Goal: Transaction & Acquisition: Book appointment/travel/reservation

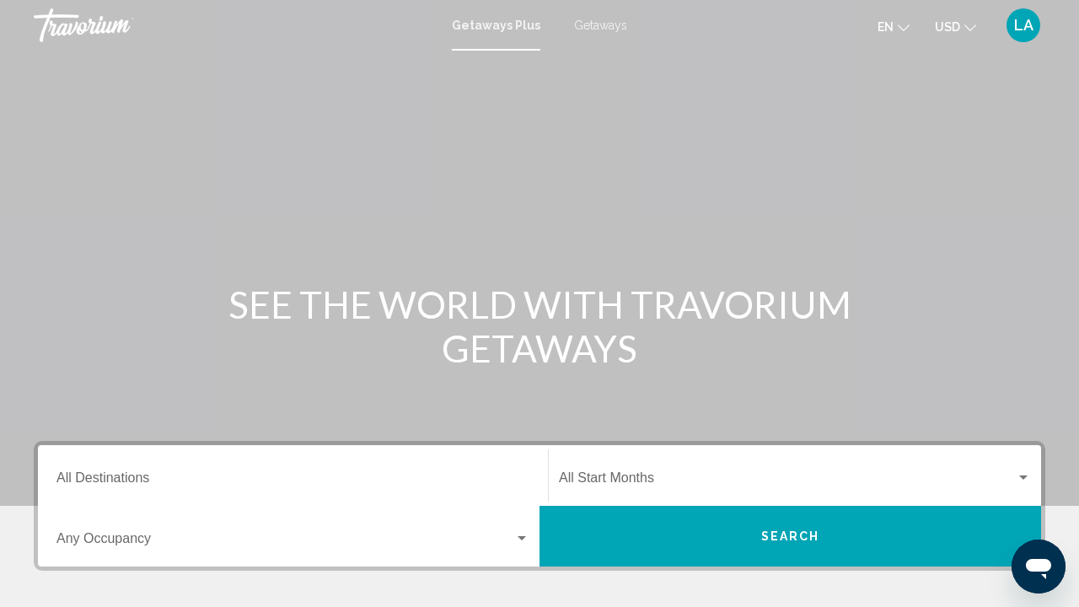
click at [280, 451] on div "Destination All Destinations" at bounding box center [292, 475] width 473 height 53
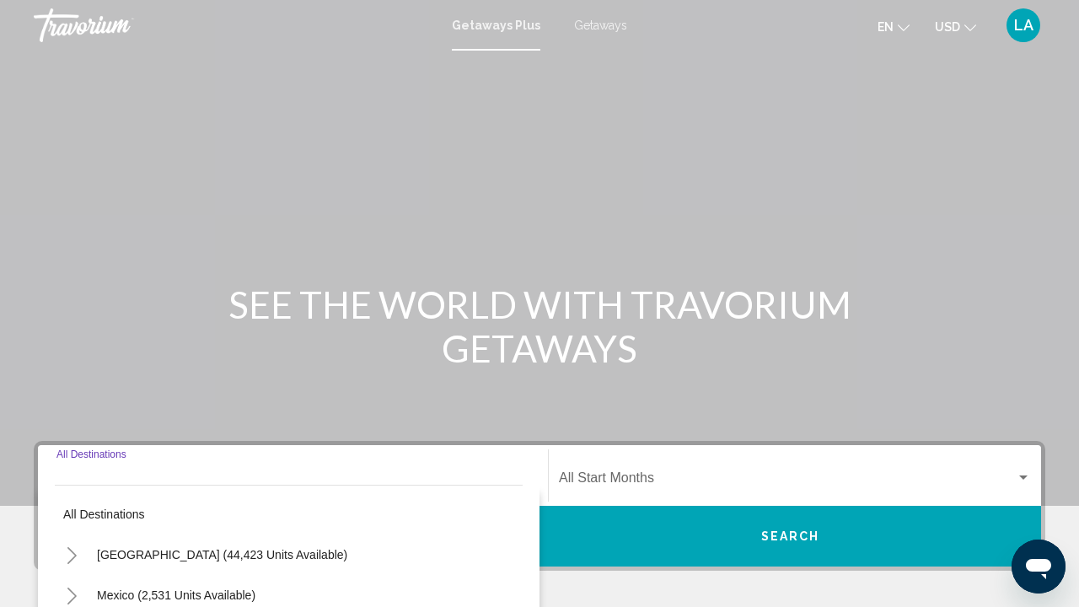
scroll to position [339, 0]
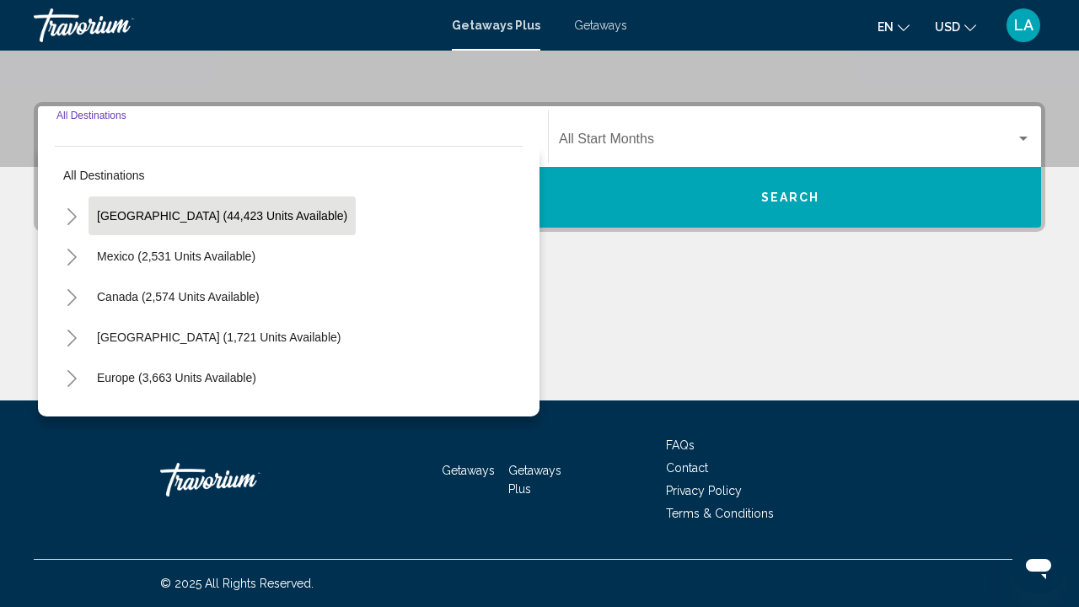
click at [131, 217] on span "United States (44,423 units available)" at bounding box center [222, 215] width 250 height 13
type input "**********"
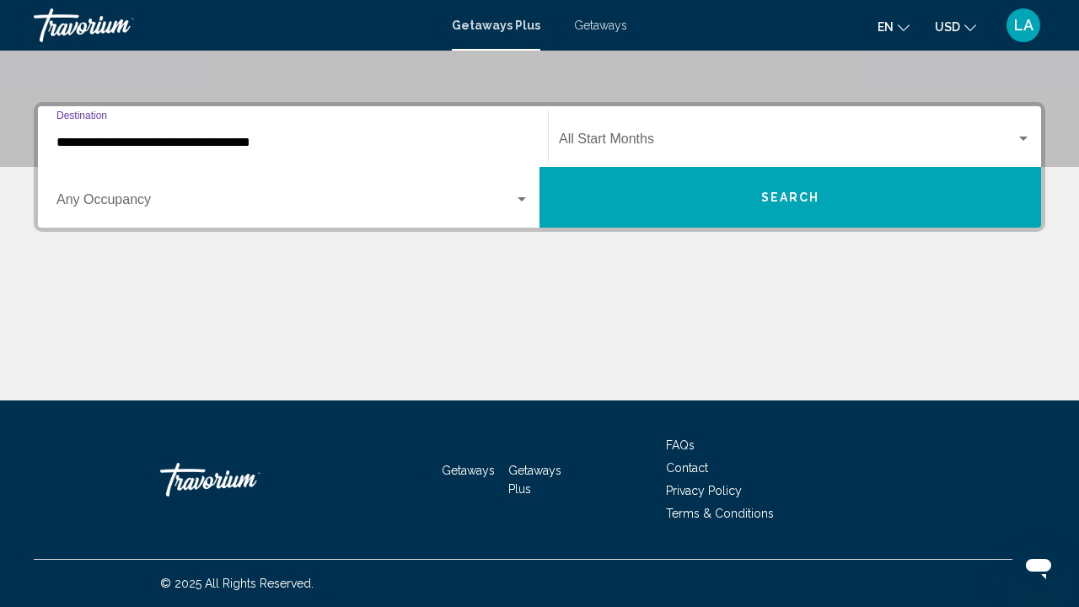
click at [135, 196] on span "Search widget" at bounding box center [285, 203] width 458 height 15
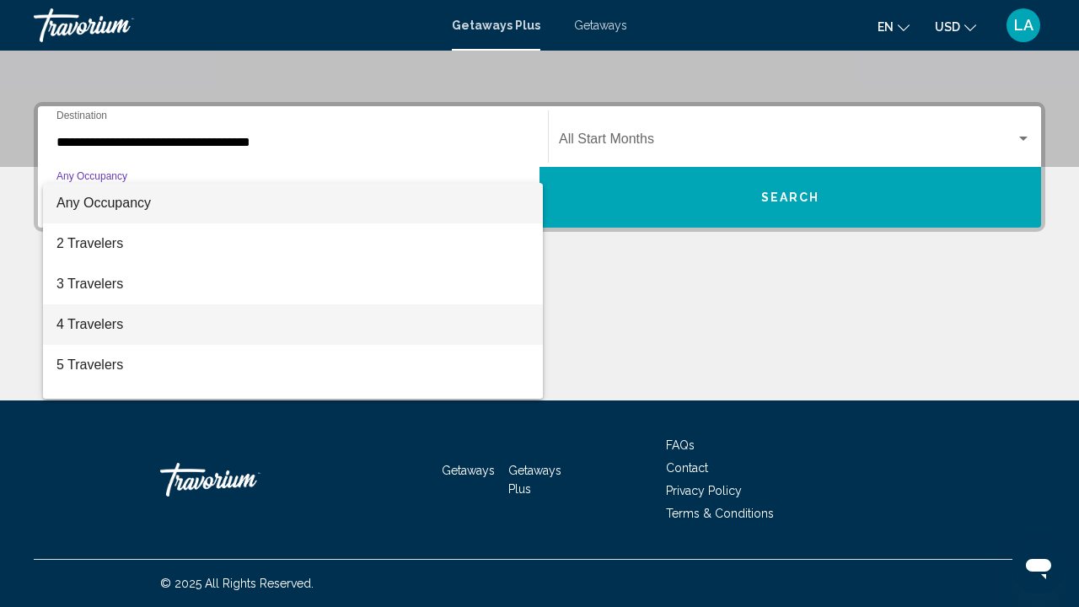
click at [107, 314] on span "4 Travelers" at bounding box center [292, 324] width 473 height 40
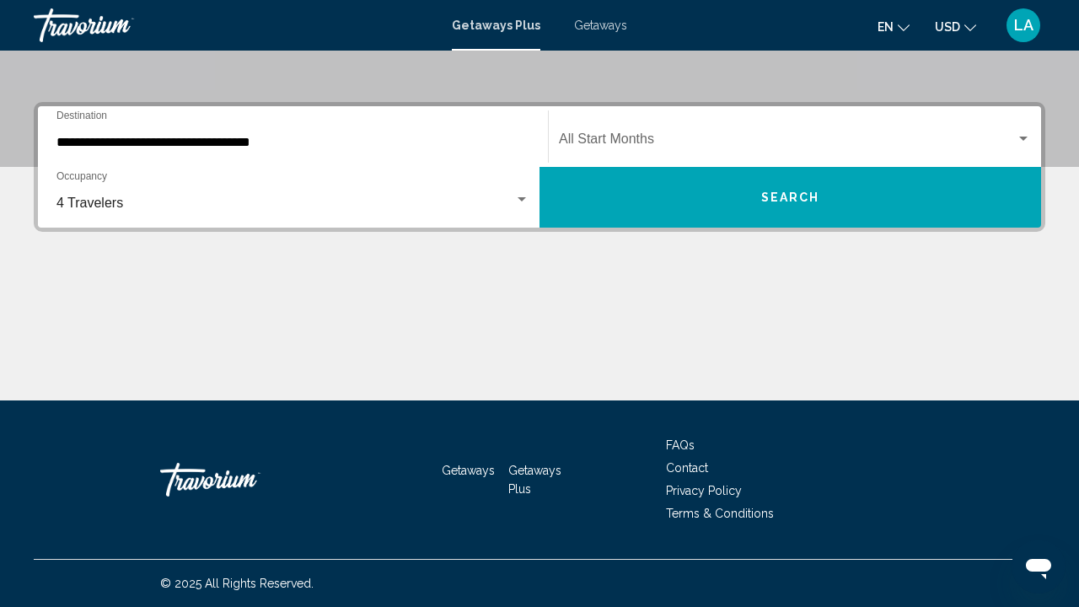
click at [617, 121] on div "Start Month All Start Months" at bounding box center [795, 136] width 472 height 53
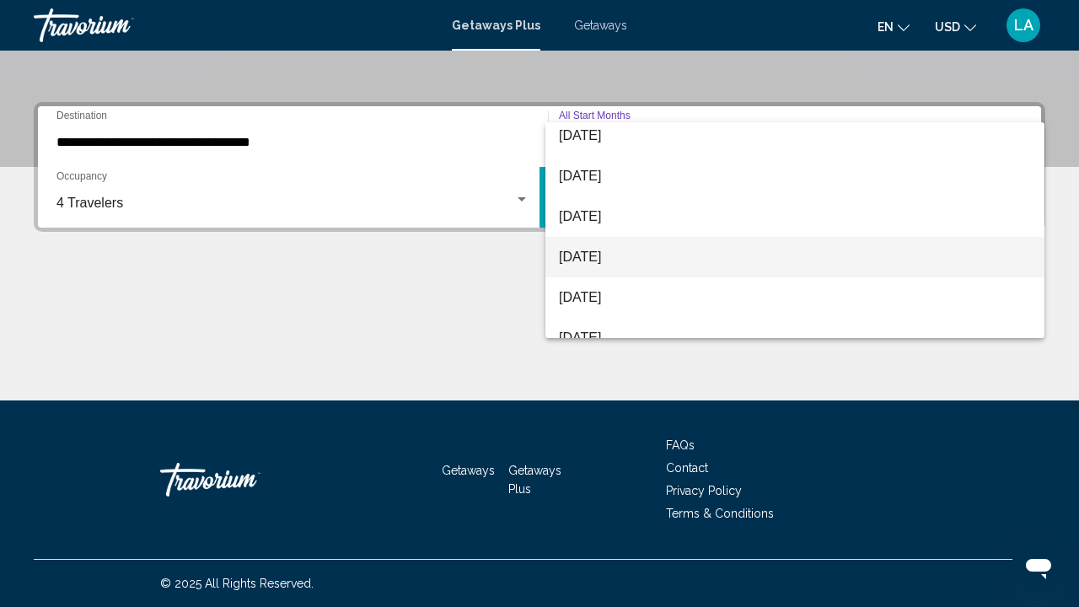
scroll to position [303, 0]
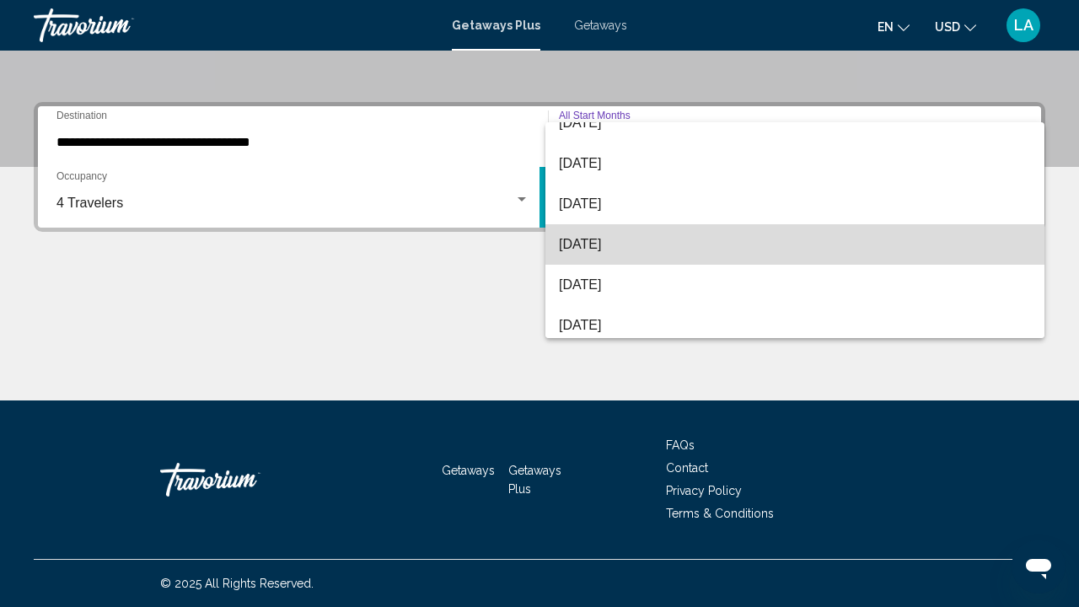
click at [590, 239] on span "[DATE]" at bounding box center [795, 244] width 472 height 40
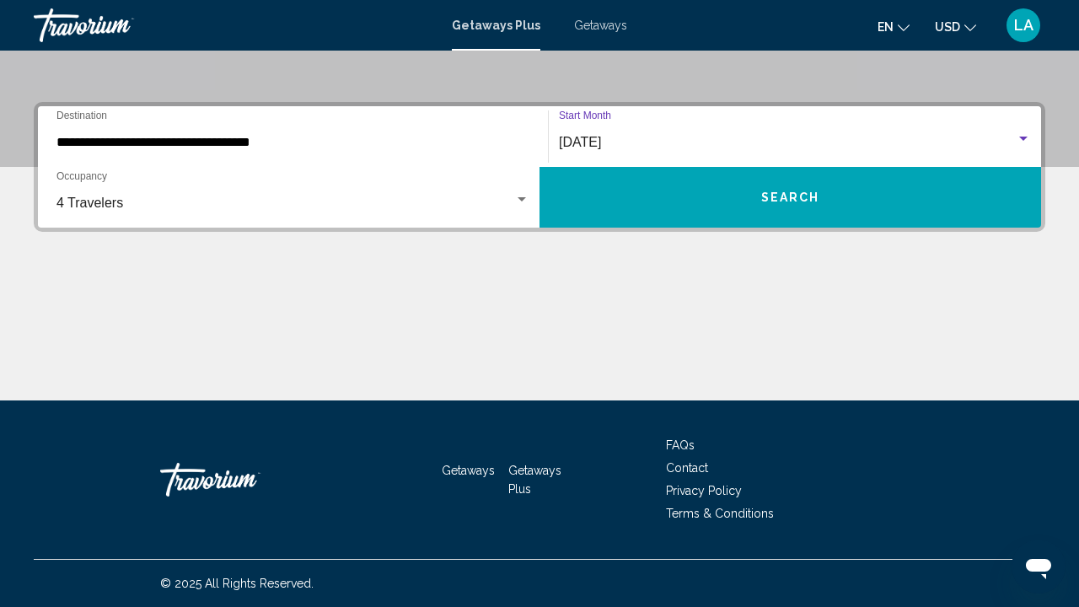
click at [693, 168] on button "Search" at bounding box center [789, 197] width 501 height 61
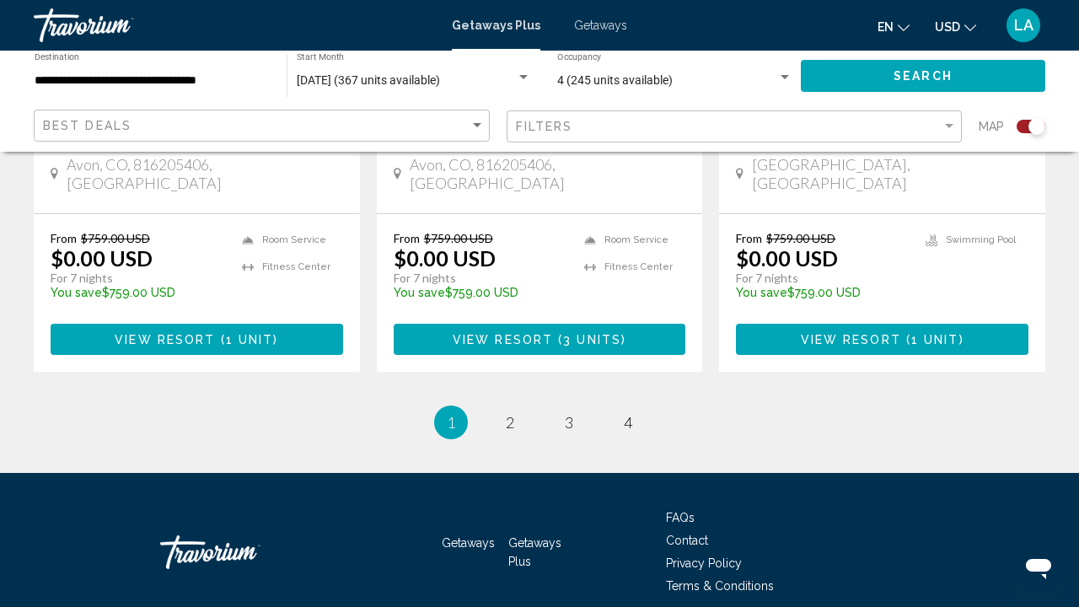
scroll to position [2740, 0]
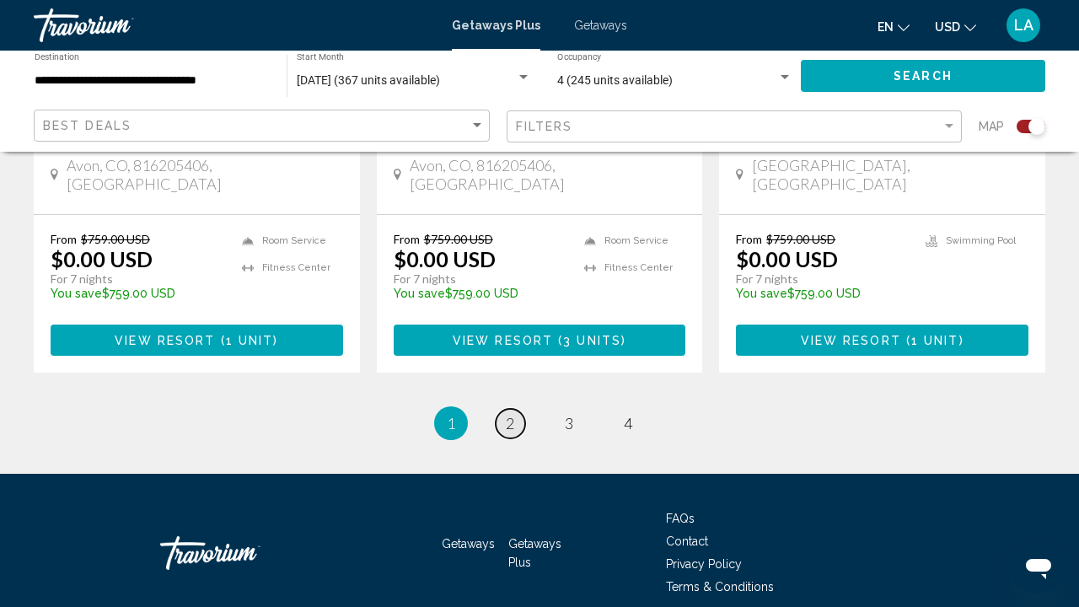
click at [513, 414] on span "2" at bounding box center [510, 423] width 8 height 19
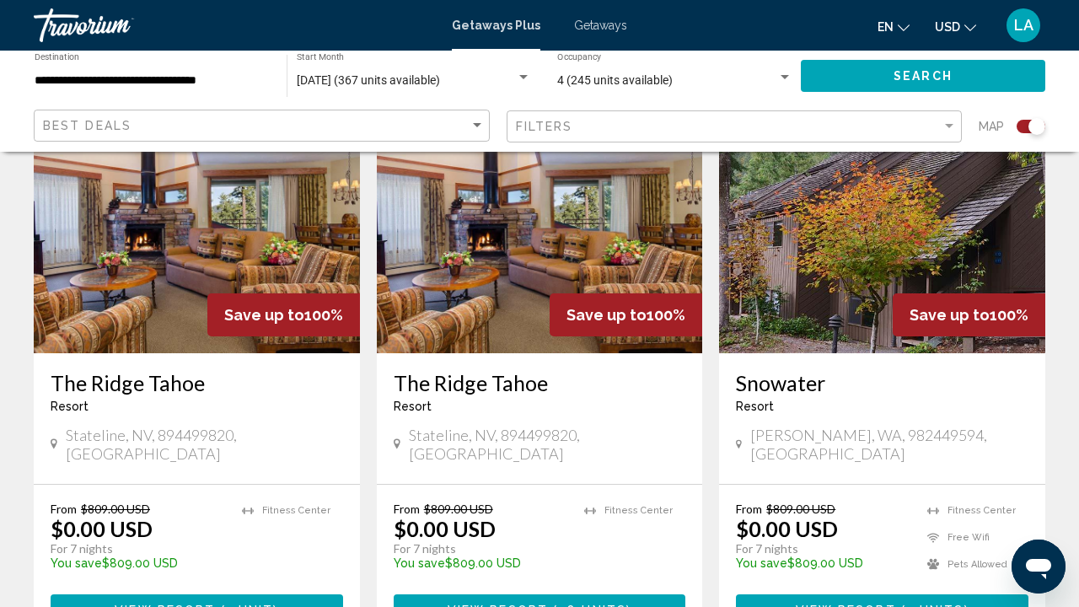
scroll to position [2732, 0]
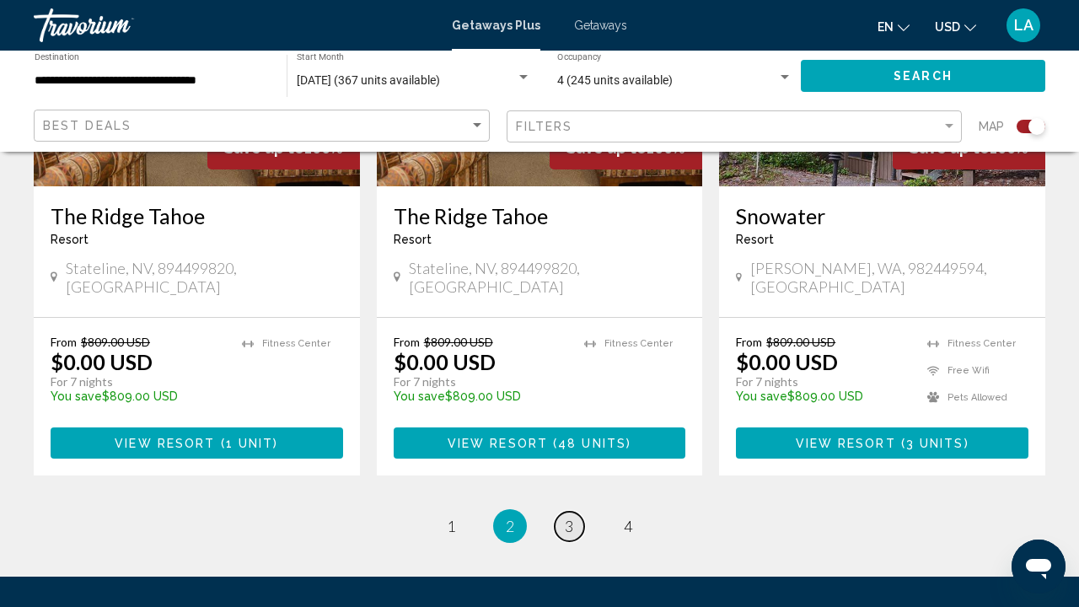
click at [560, 512] on link "page 3" at bounding box center [569, 526] width 29 height 29
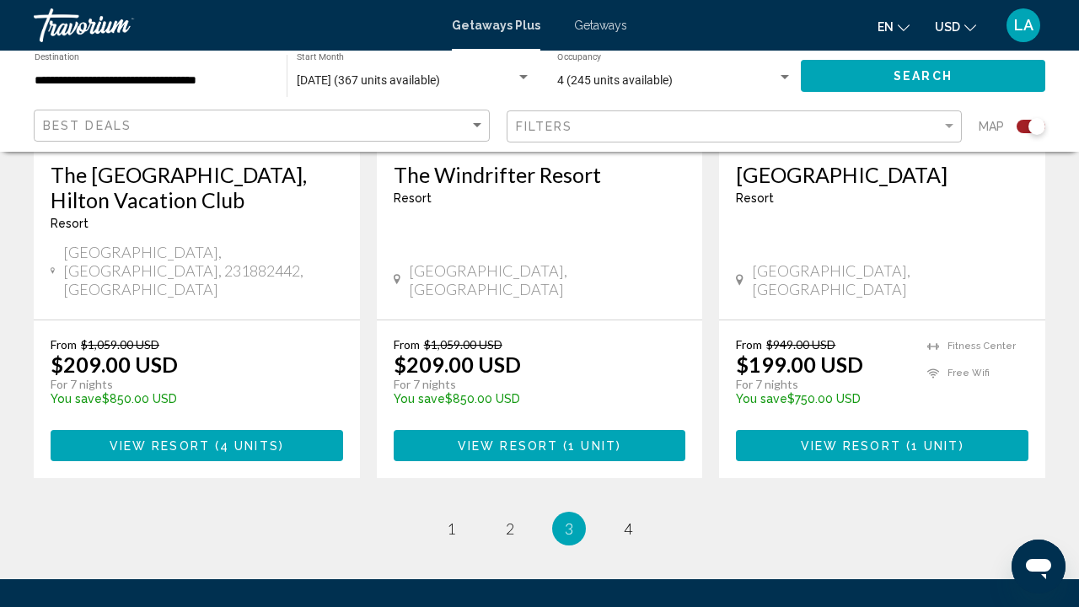
scroll to position [2765, 0]
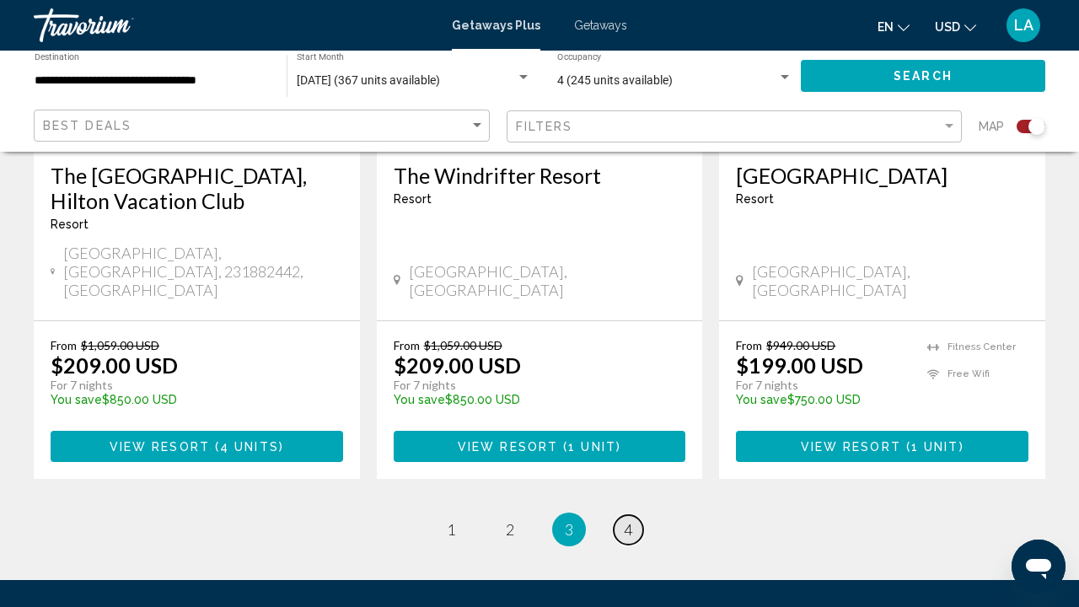
click at [634, 515] on link "page 4" at bounding box center [628, 529] width 29 height 29
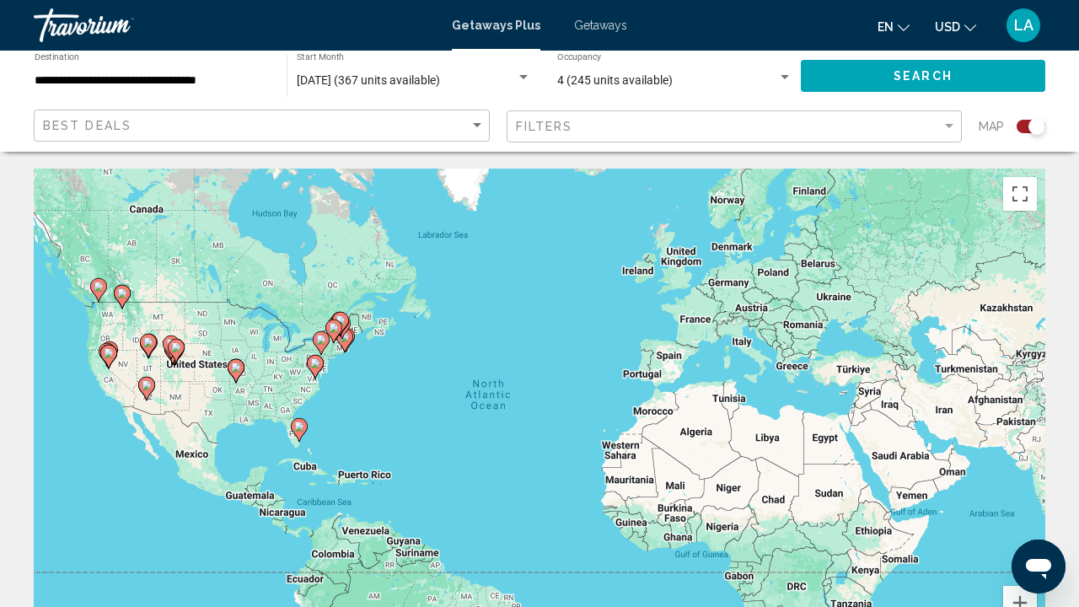
click at [607, 14] on div "Getaways Plus Getaways en English Español Français Italiano Português русский U…" at bounding box center [539, 25] width 1079 height 35
click at [607, 26] on span "Getaways" at bounding box center [600, 25] width 53 height 13
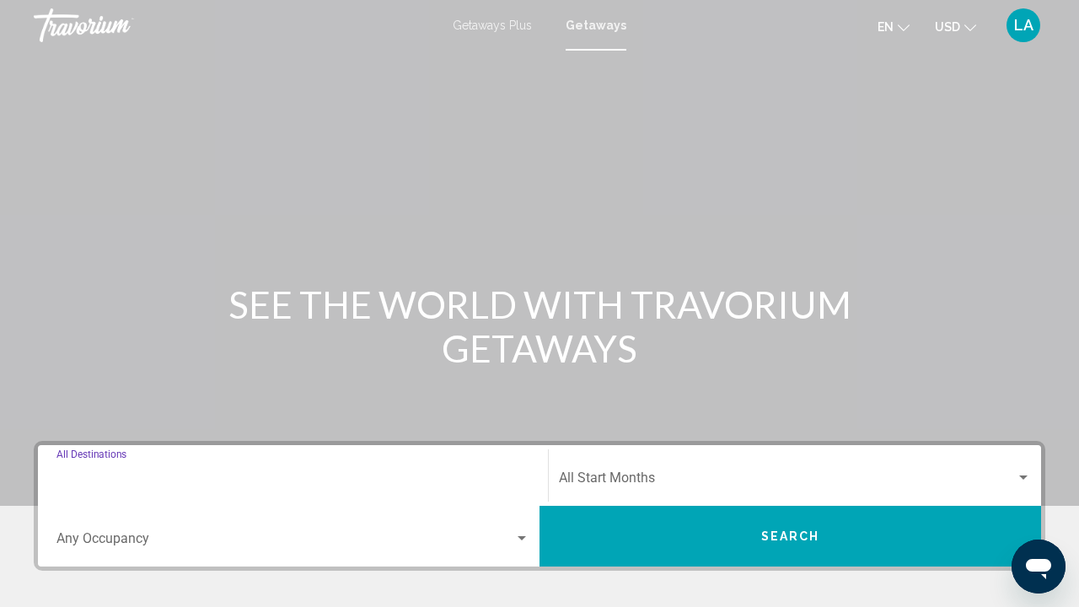
click at [239, 486] on input "Destination All Destinations" at bounding box center [292, 481] width 473 height 15
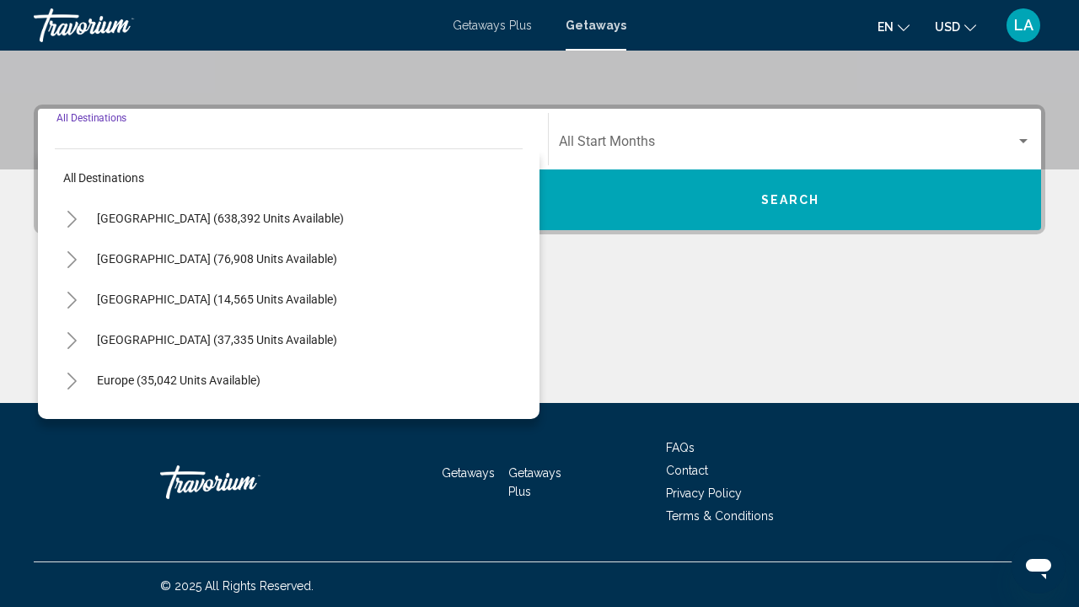
scroll to position [339, 0]
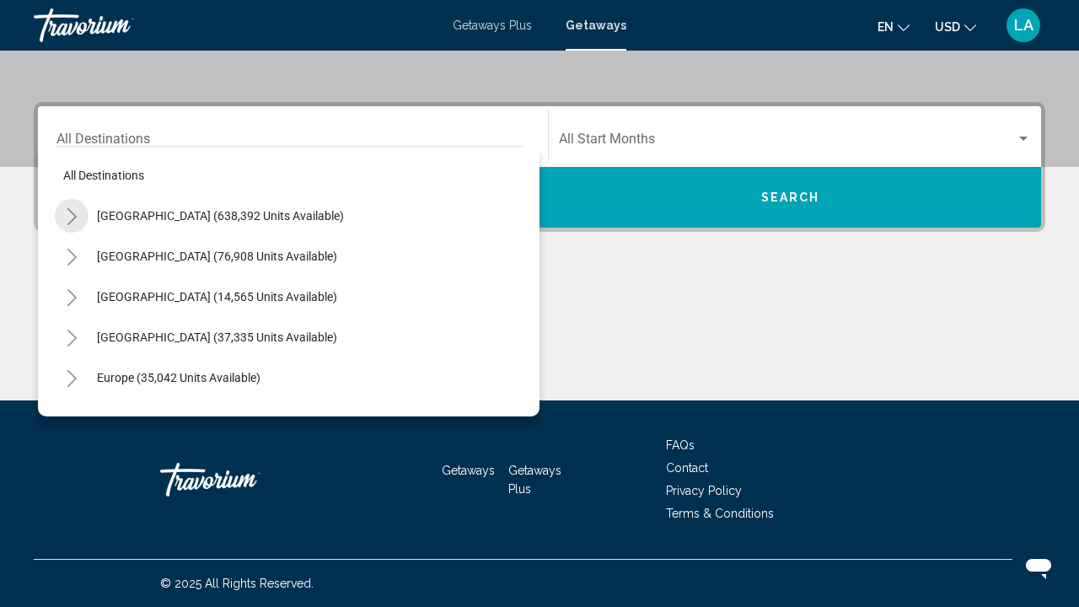
click at [73, 216] on icon "Toggle United States (638,392 units available)" at bounding box center [72, 216] width 13 height 17
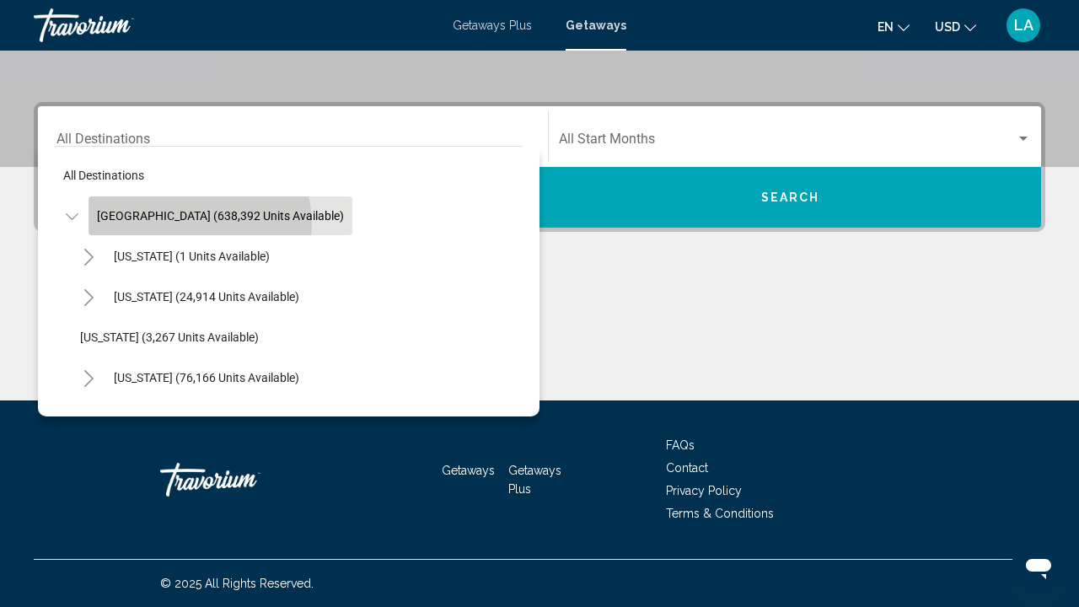
click at [196, 223] on button "[GEOGRAPHIC_DATA] (638,392 units available)" at bounding box center [220, 215] width 264 height 39
type input "**********"
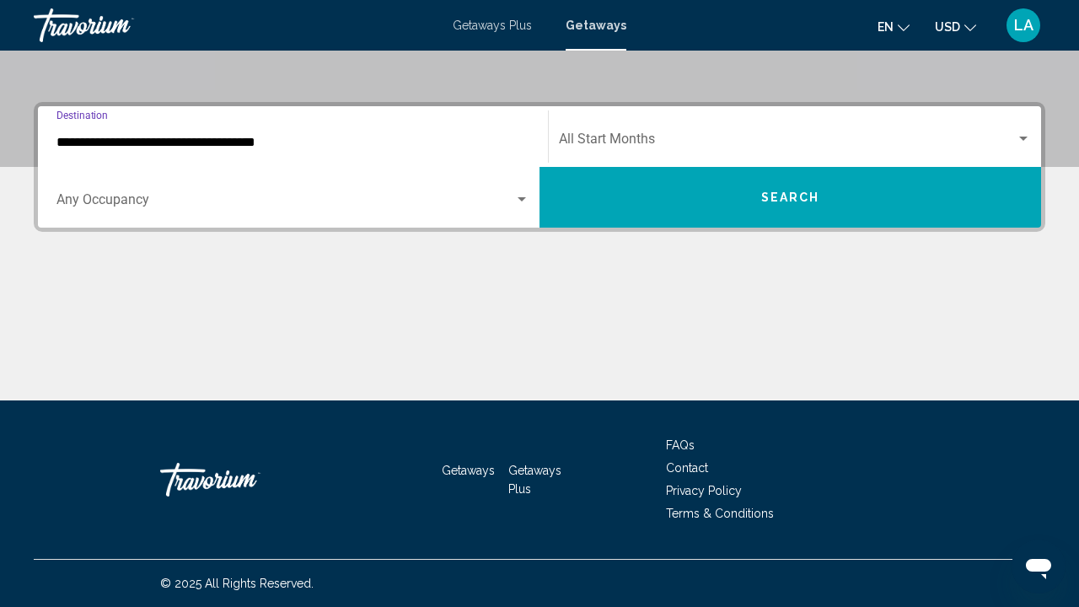
click at [208, 198] on span "Search widget" at bounding box center [285, 203] width 458 height 15
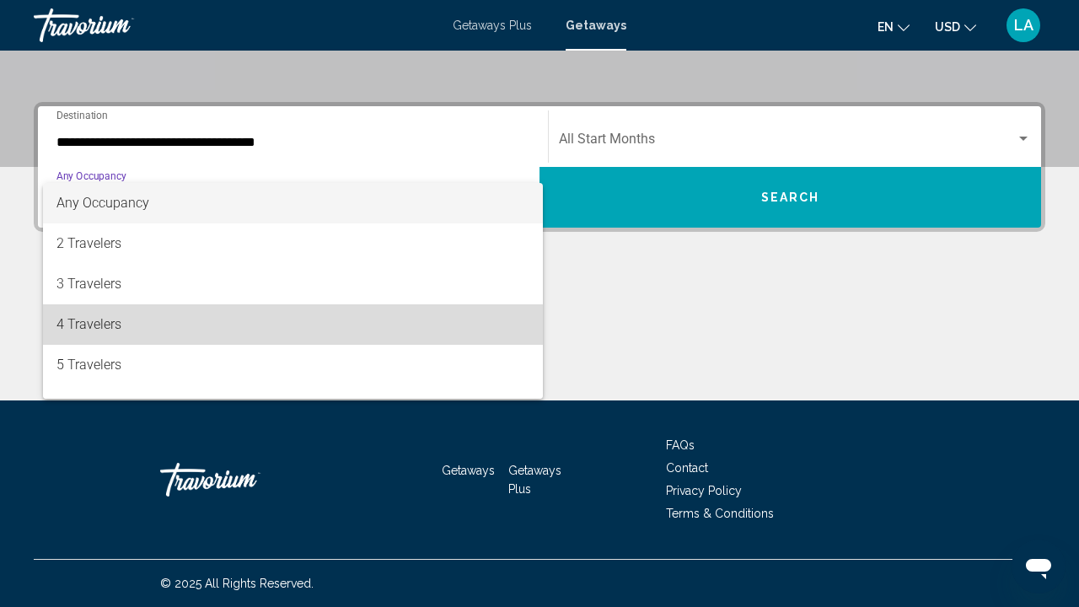
click at [174, 313] on span "4 Travelers" at bounding box center [292, 324] width 473 height 40
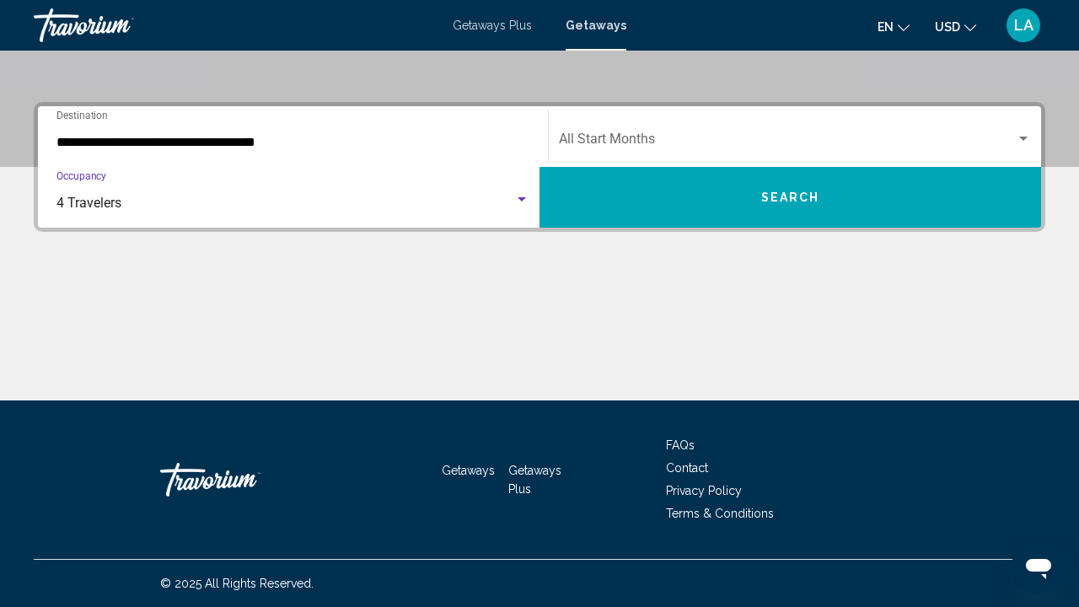
click at [681, 138] on span "Search widget" at bounding box center [787, 142] width 457 height 15
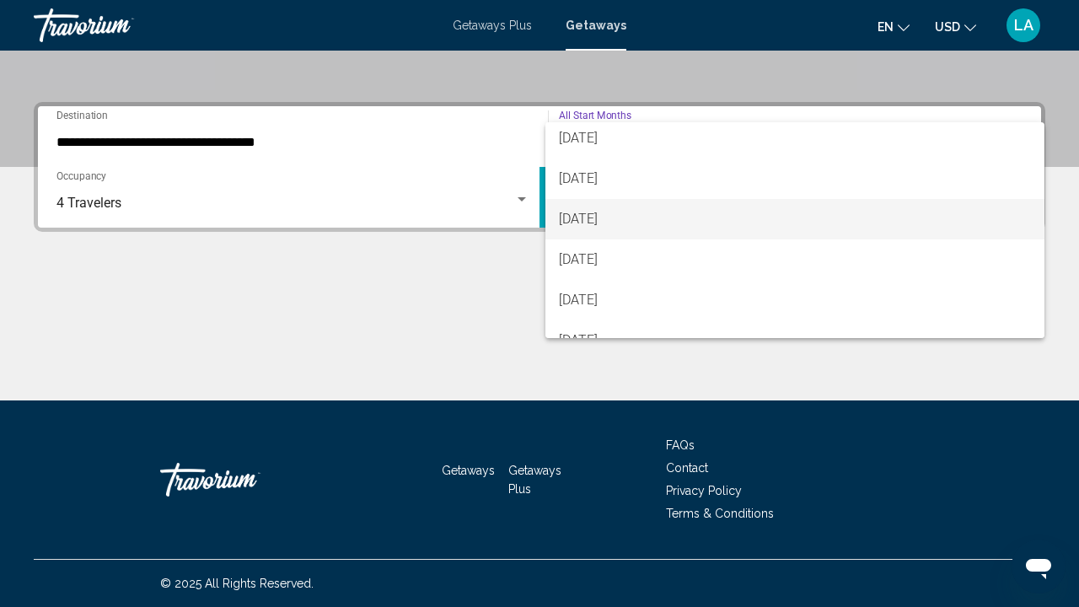
scroll to position [290, 0]
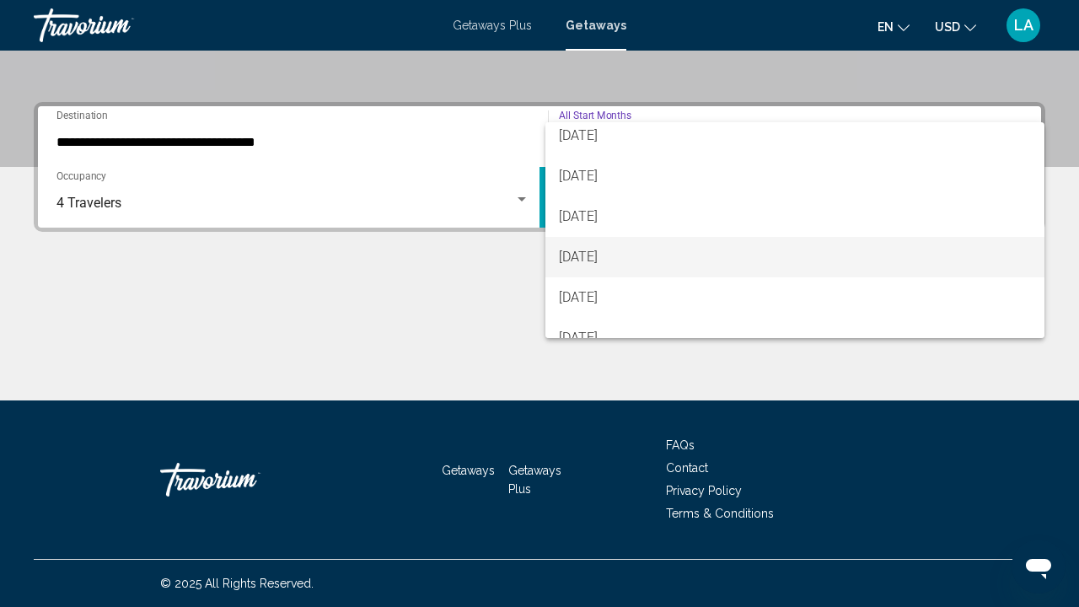
click at [662, 251] on span "[DATE]" at bounding box center [795, 257] width 472 height 40
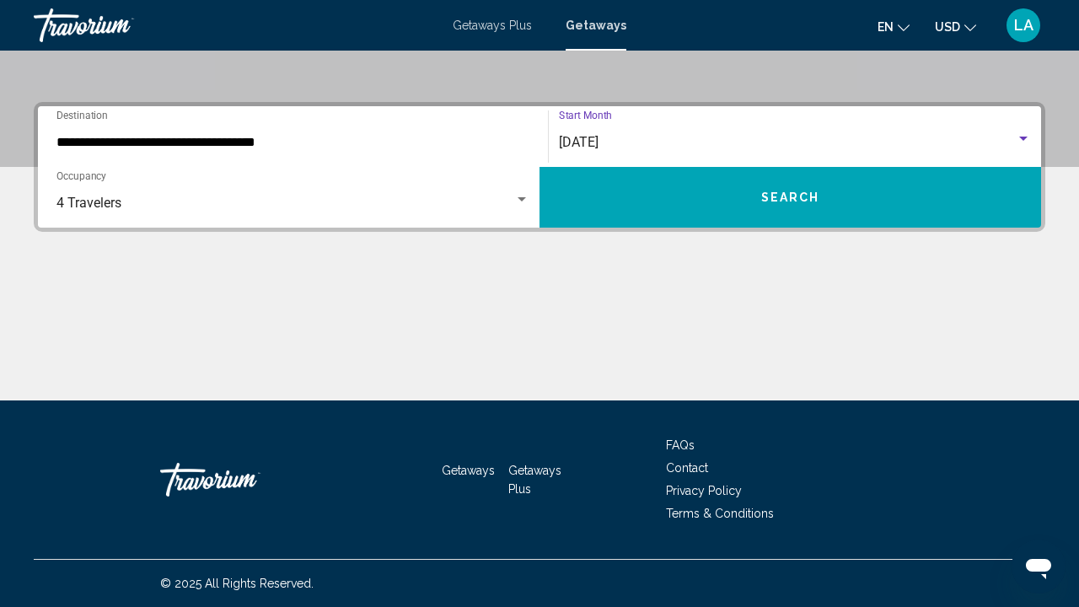
click at [734, 203] on button "Search" at bounding box center [789, 197] width 501 height 61
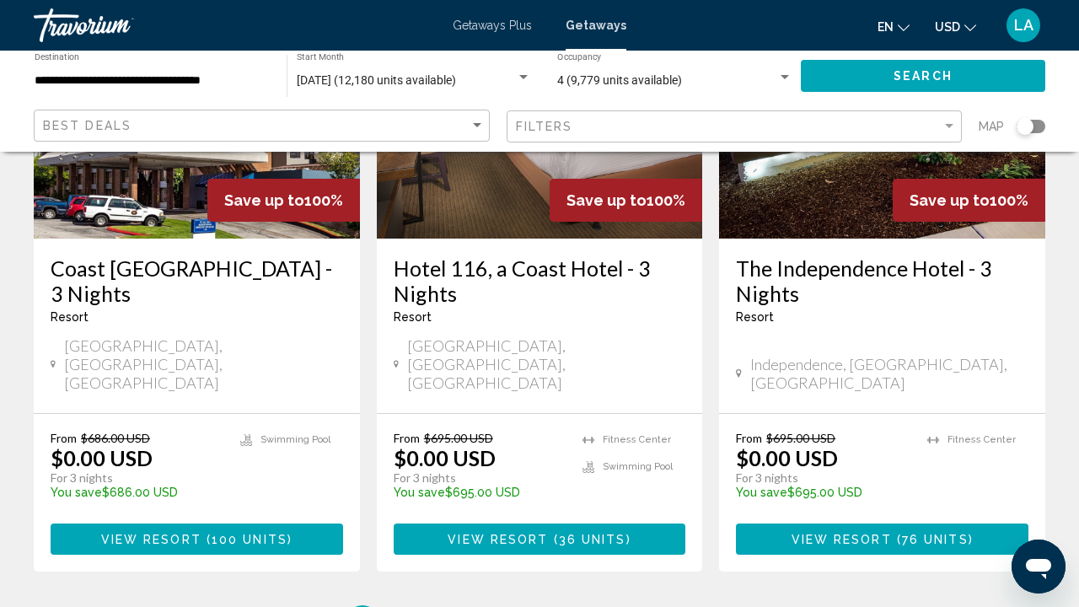
scroll to position [2294, 0]
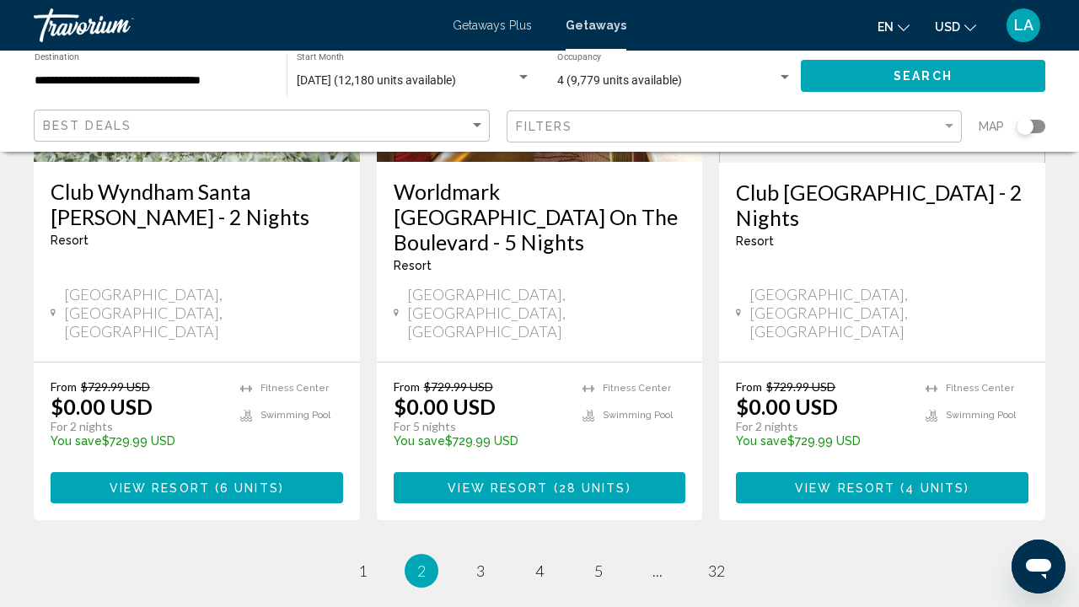
scroll to position [2345, 0]
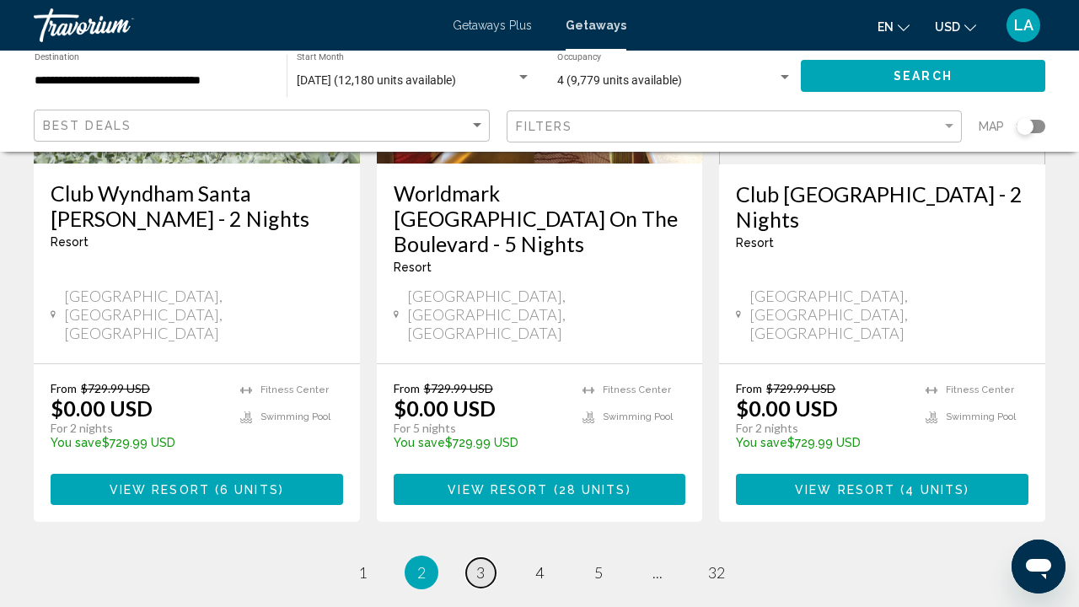
click at [487, 558] on link "page 3" at bounding box center [480, 572] width 29 height 29
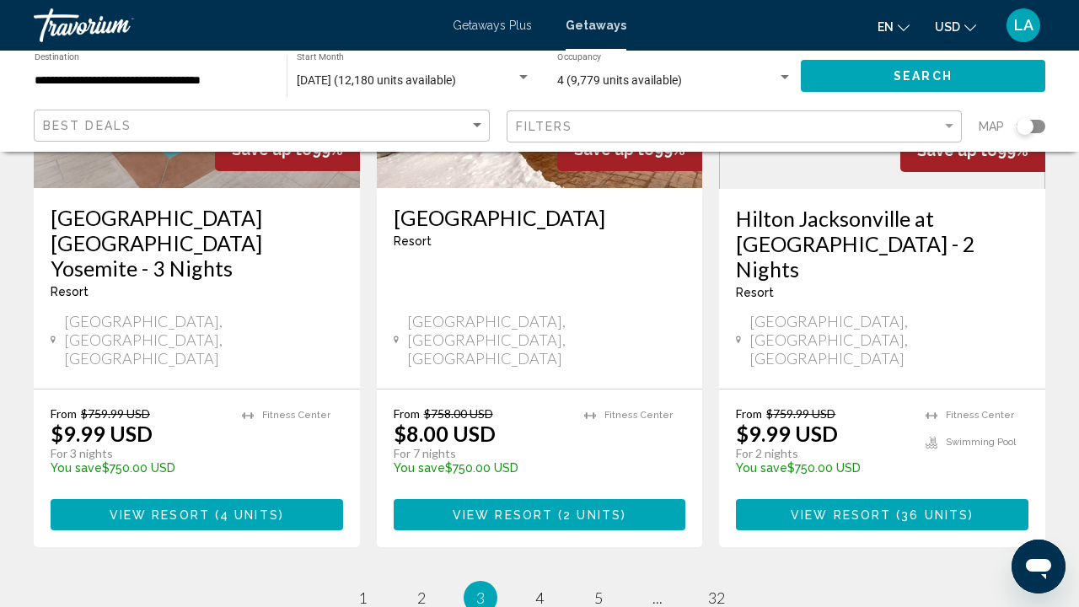
scroll to position [2296, 0]
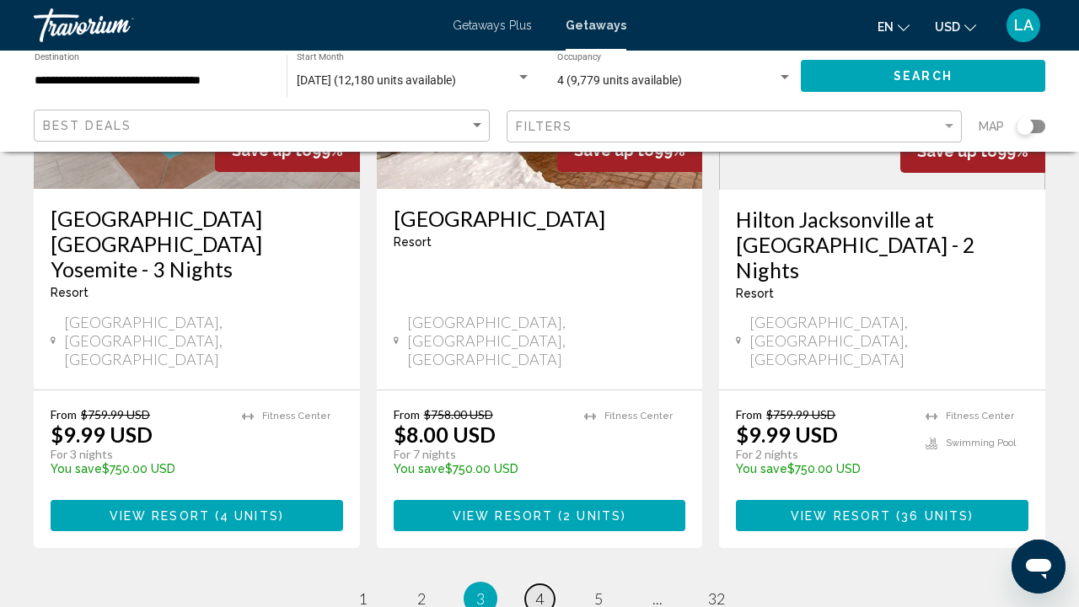
click at [531, 584] on link "page 4" at bounding box center [539, 598] width 29 height 29
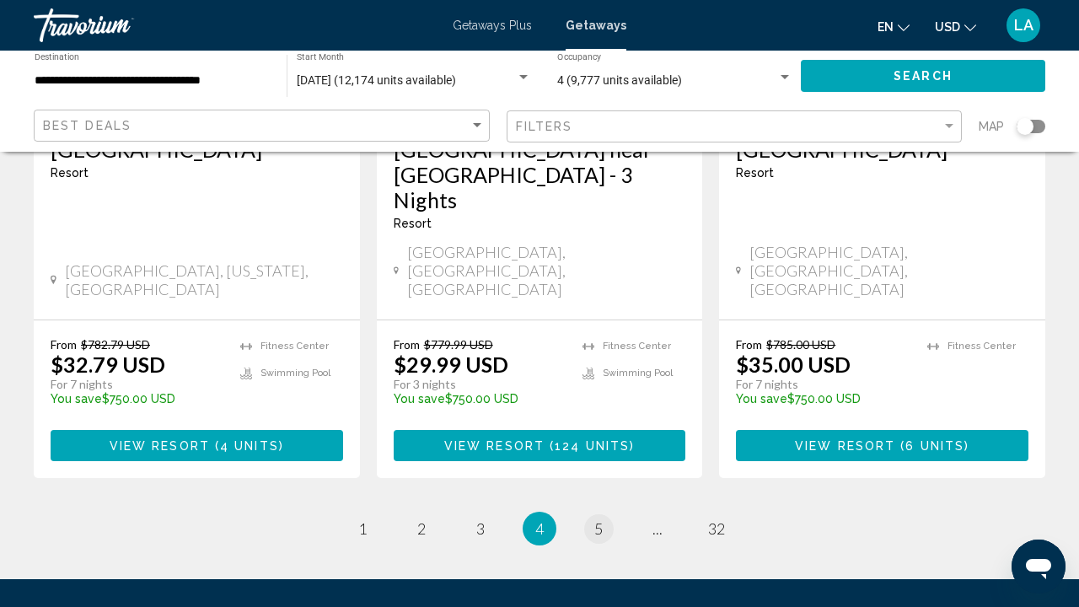
scroll to position [2293, 0]
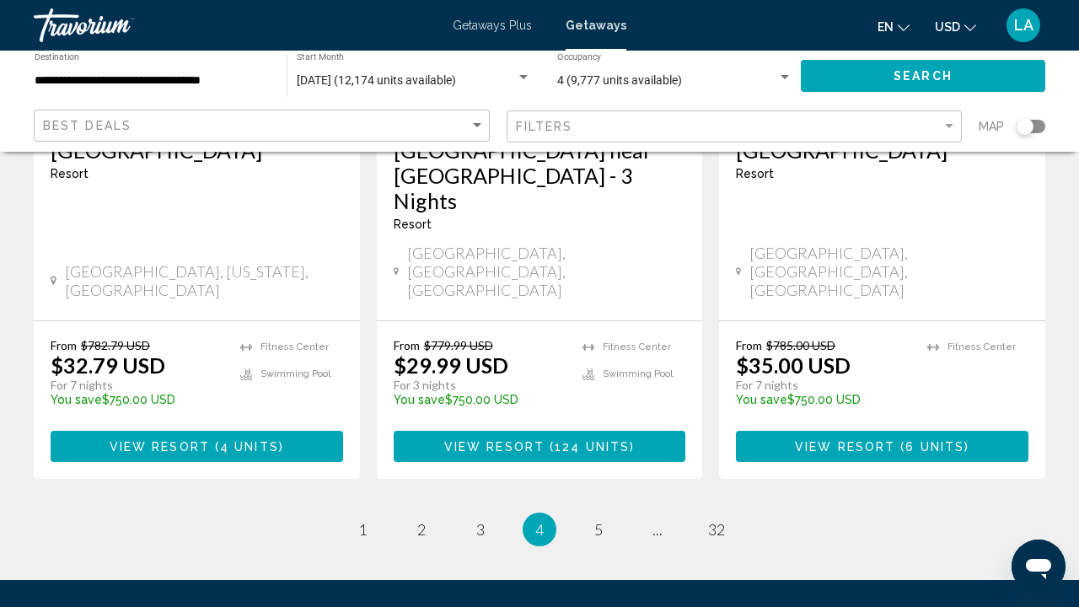
click at [614, 512] on li "page 5" at bounding box center [599, 529] width 34 height 34
click at [601, 520] on span "5" at bounding box center [598, 529] width 8 height 19
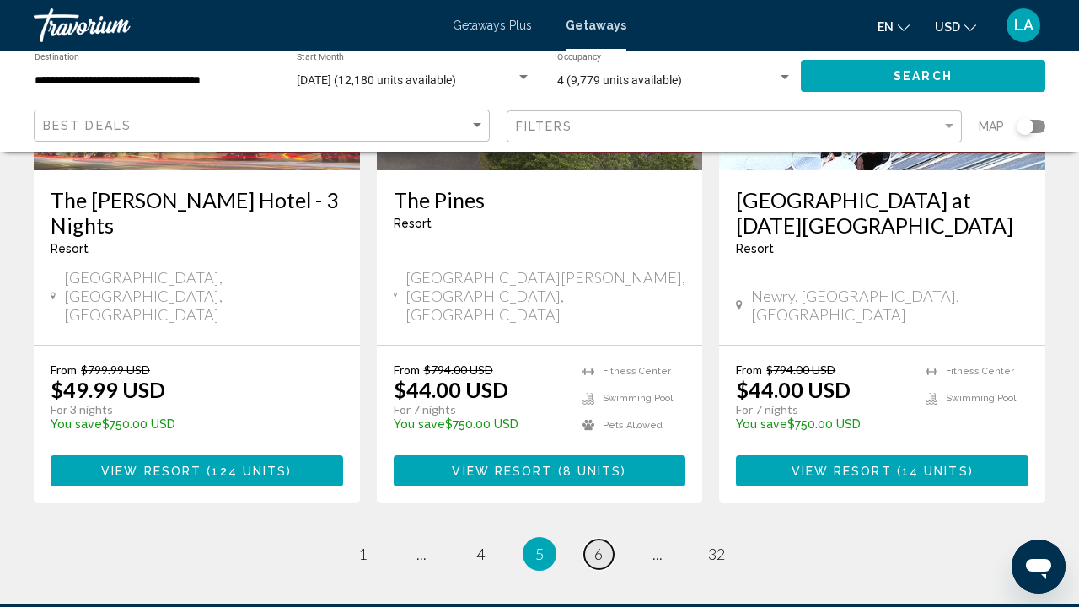
scroll to position [2243, 0]
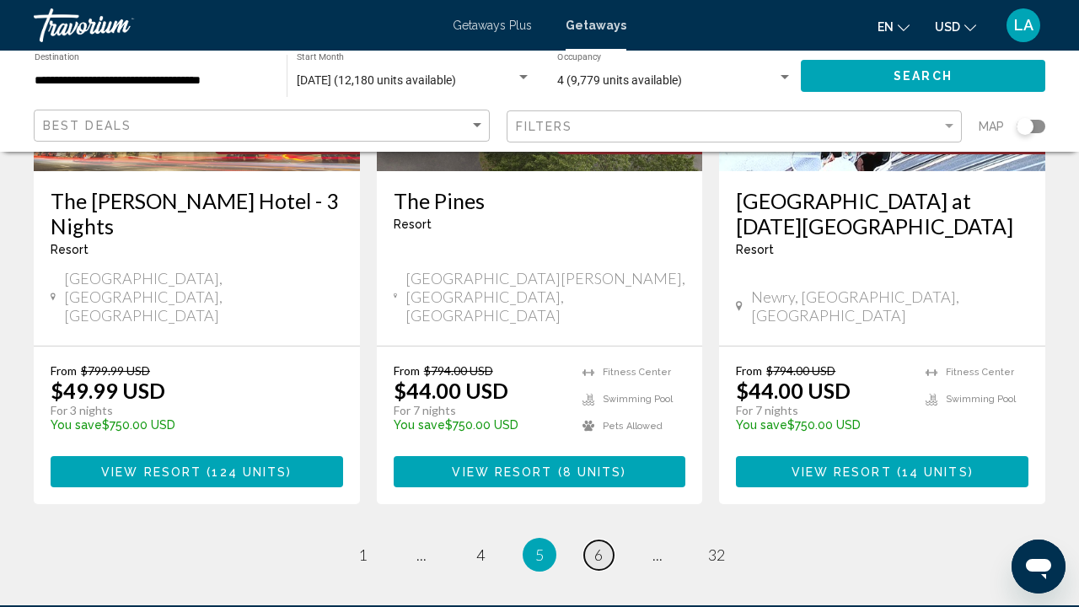
click at [601, 545] on span "6" at bounding box center [598, 554] width 8 height 19
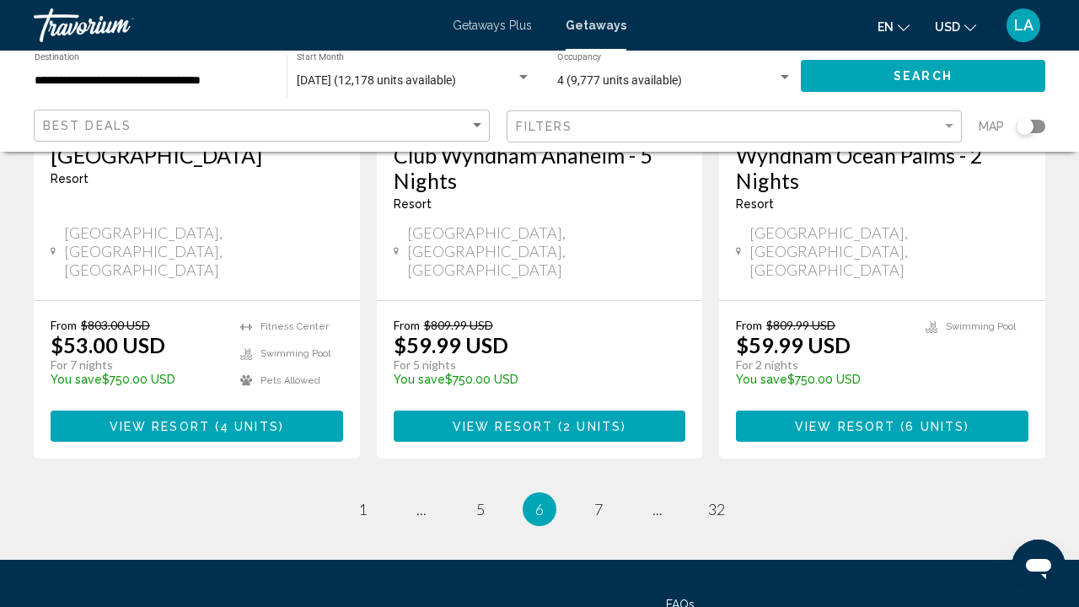
scroll to position [2293, 0]
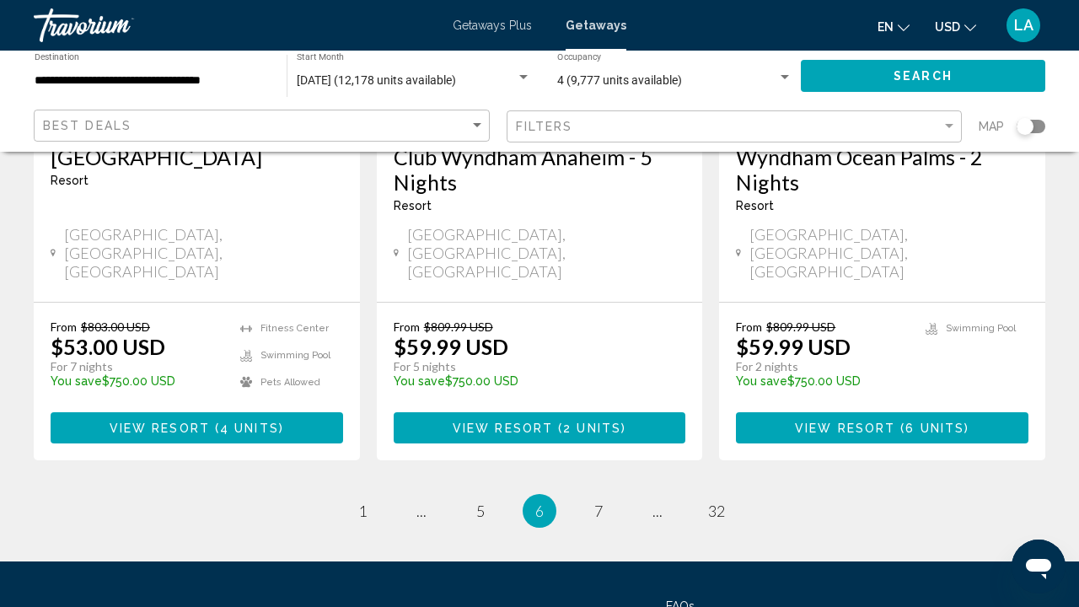
click at [582, 494] on li "page 7" at bounding box center [599, 511] width 34 height 34
click at [593, 496] on link "page 7" at bounding box center [598, 510] width 29 height 29
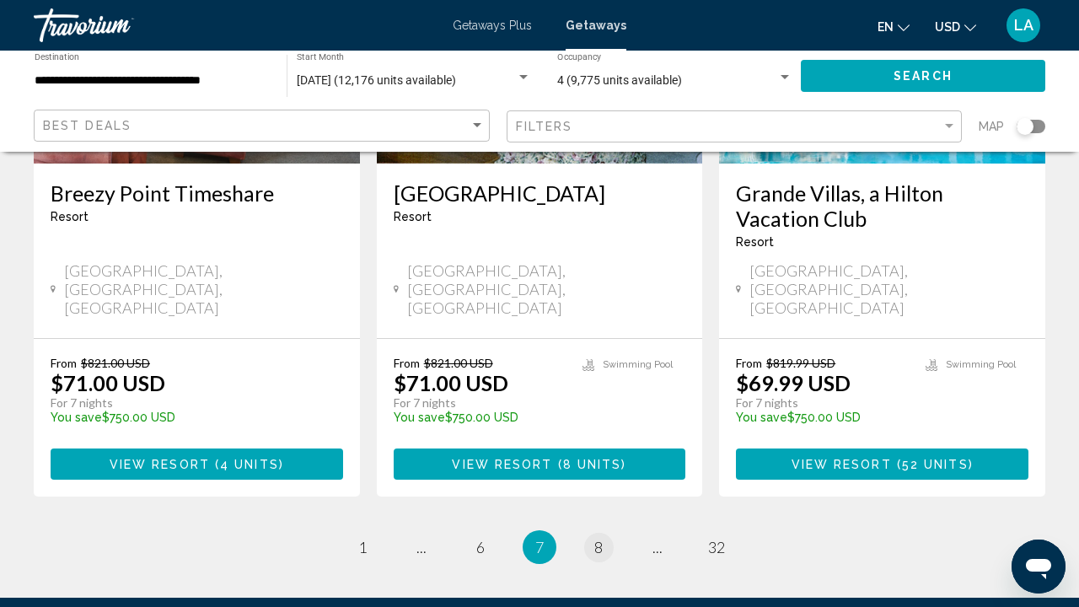
scroll to position [2268, 0]
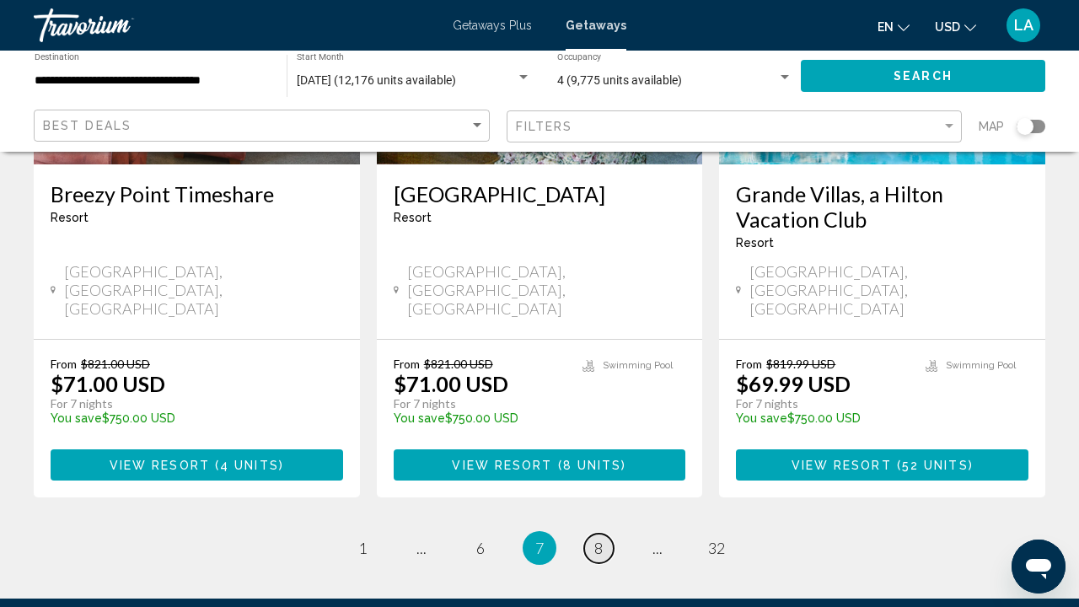
click at [597, 539] on span "8" at bounding box center [598, 548] width 8 height 19
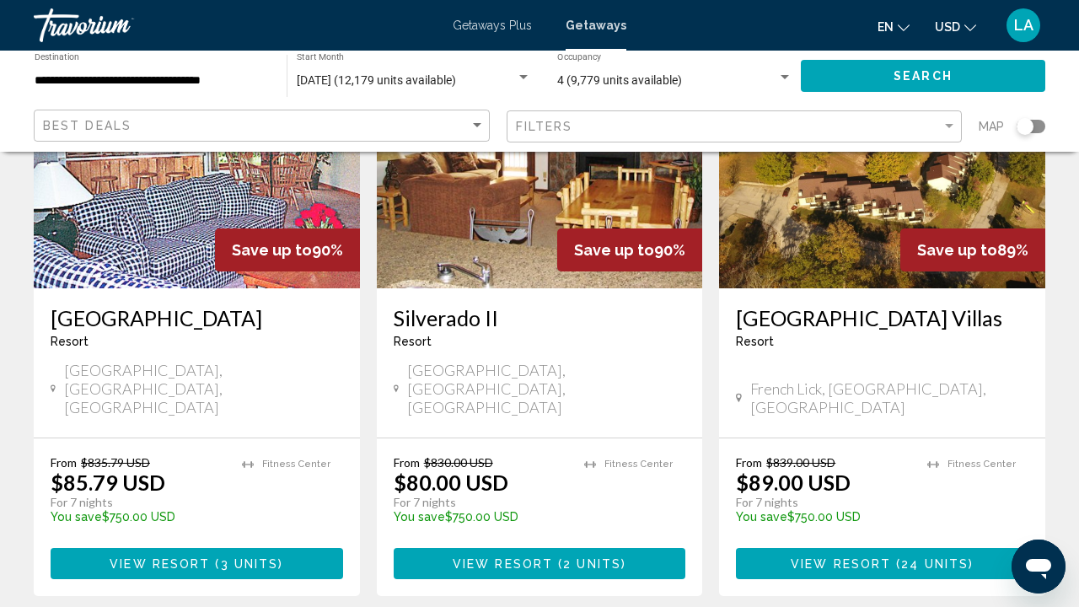
scroll to position [2196, 0]
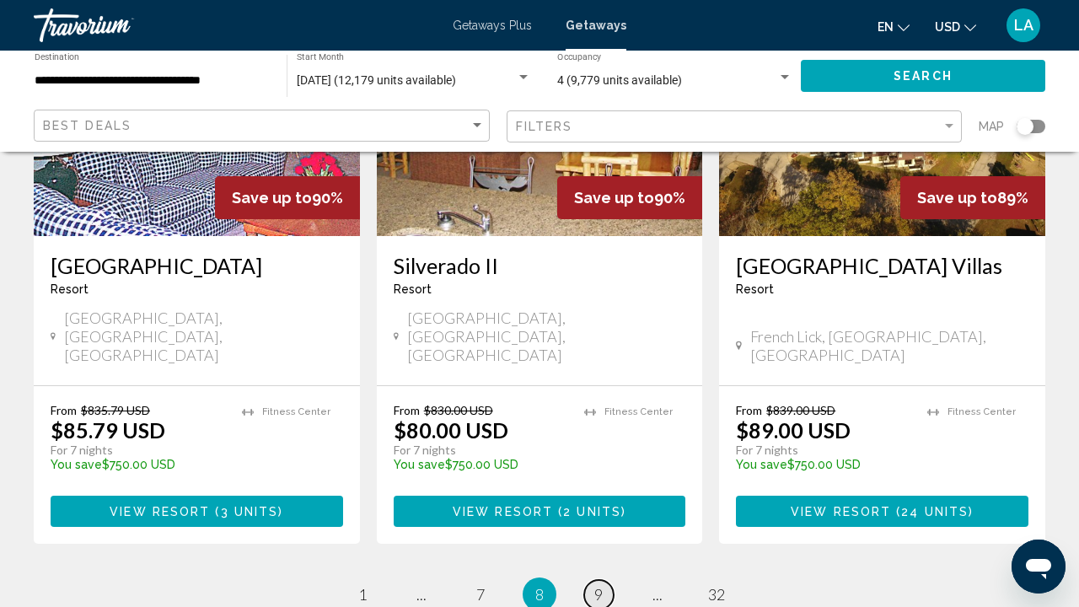
click at [603, 580] on link "page 9" at bounding box center [598, 594] width 29 height 29
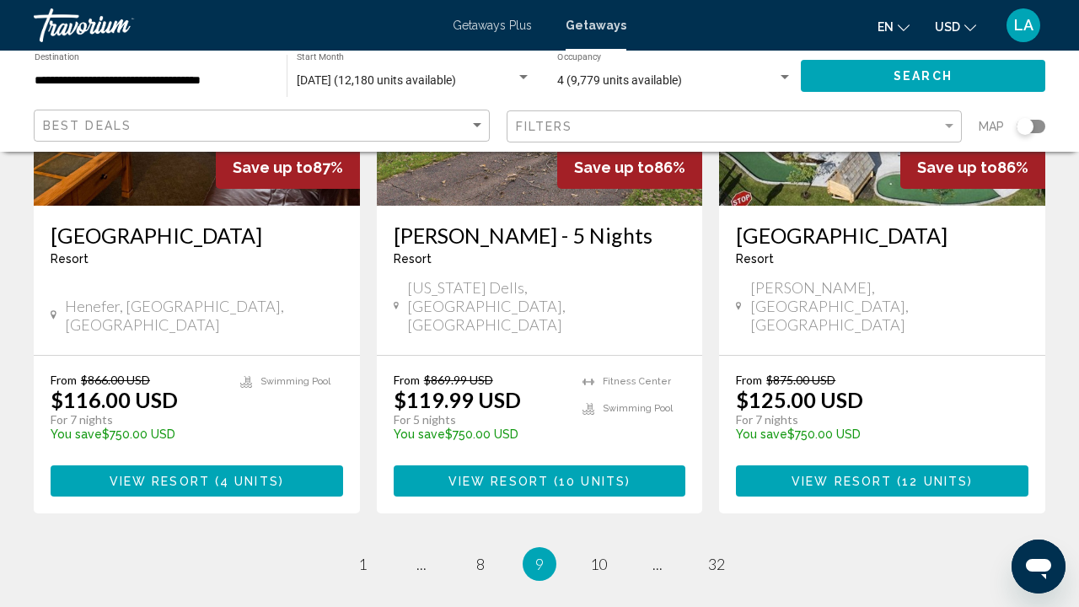
scroll to position [2261, 0]
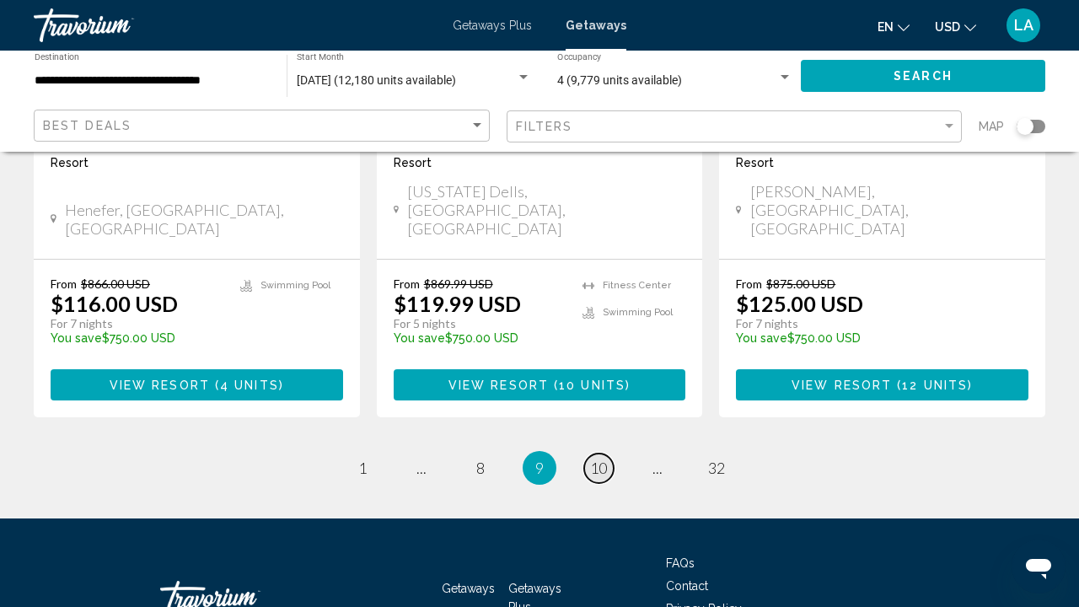
click at [599, 453] on link "page 10" at bounding box center [598, 467] width 29 height 29
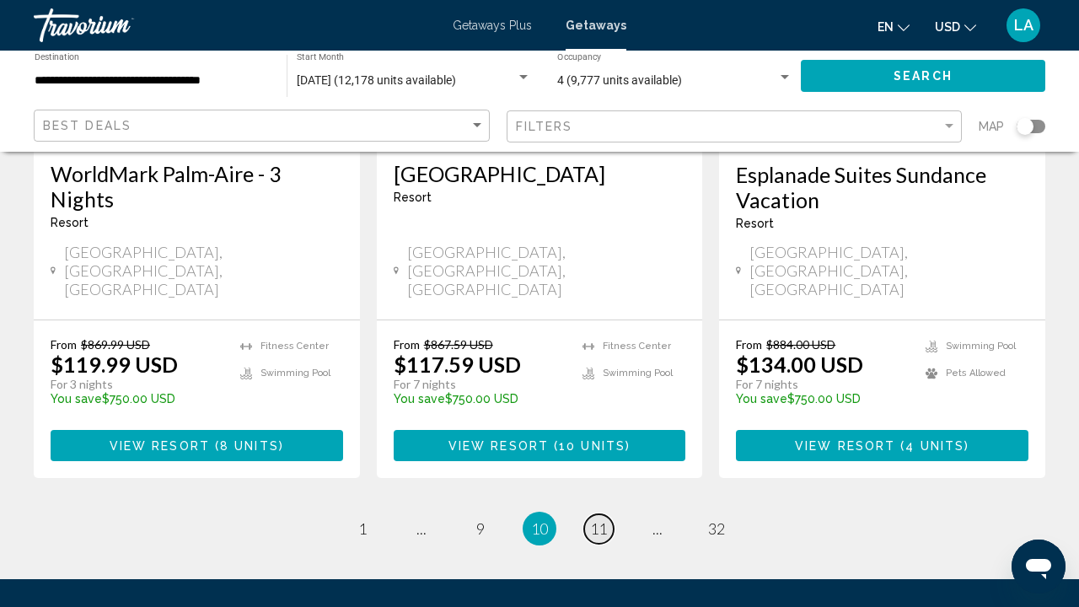
scroll to position [2294, 0]
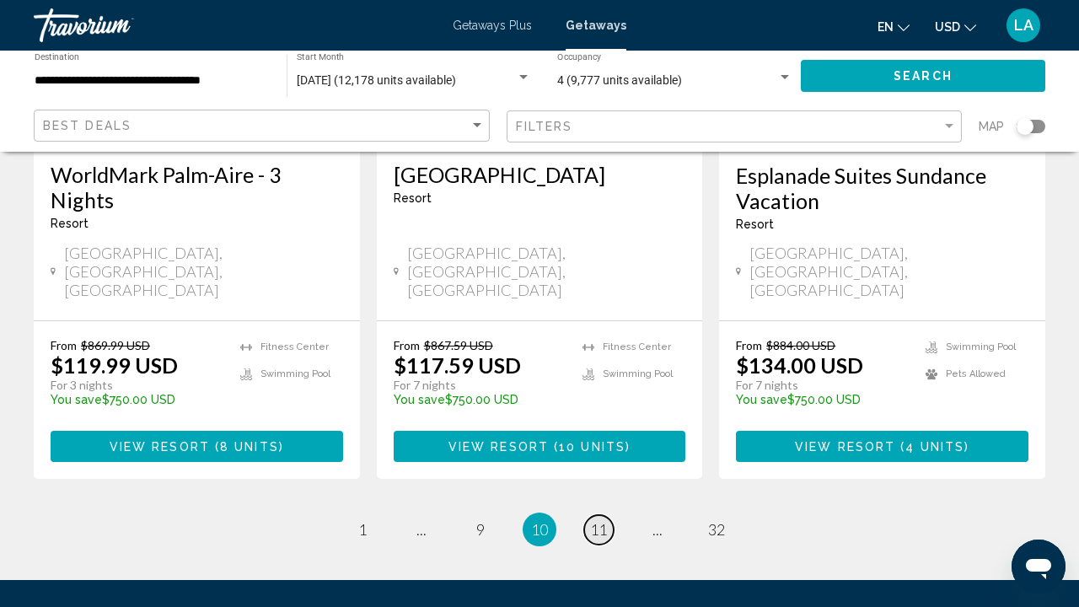
click at [599, 520] on span "11" at bounding box center [598, 529] width 17 height 19
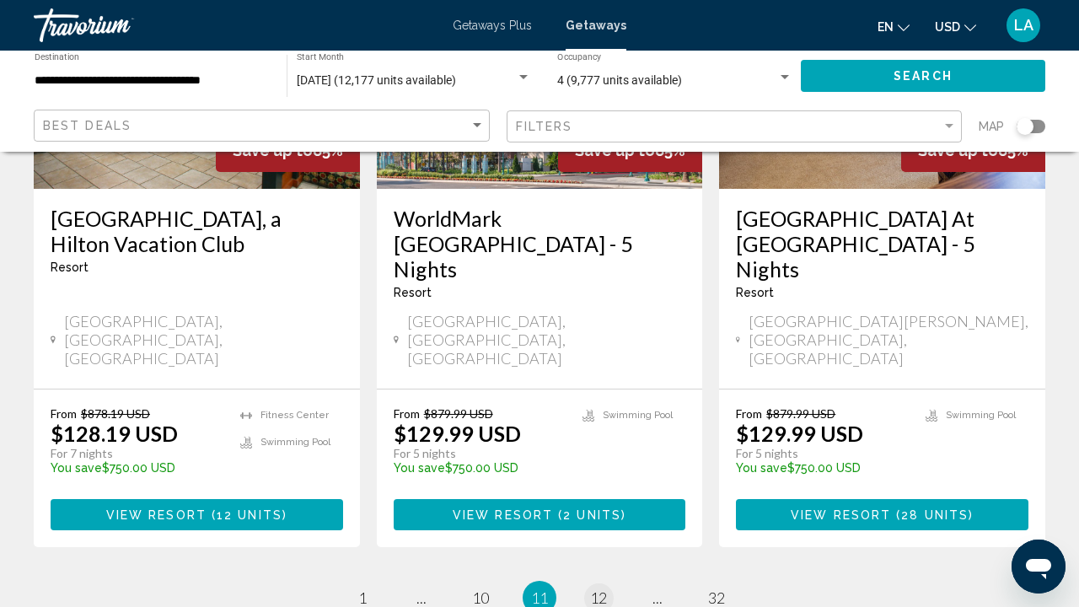
scroll to position [2294, 0]
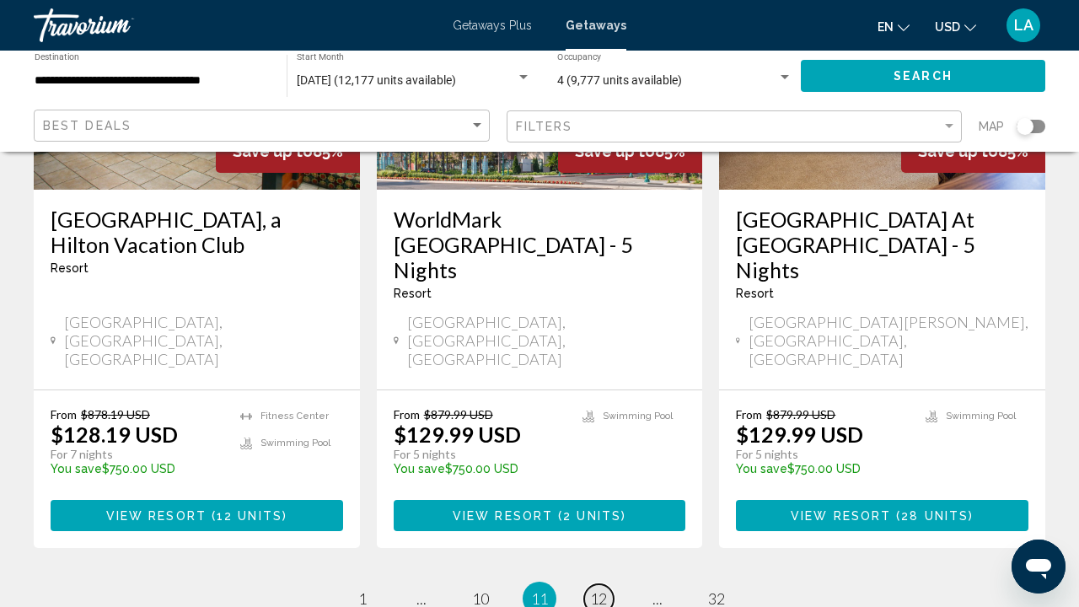
click at [602, 589] on span "12" at bounding box center [598, 598] width 17 height 19
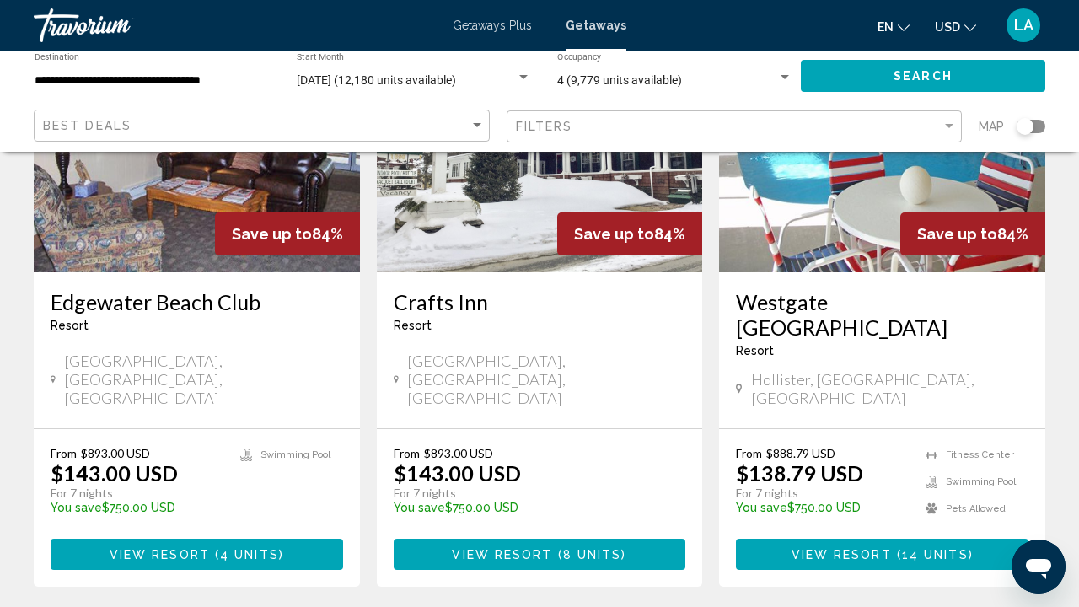
scroll to position [2238, 0]
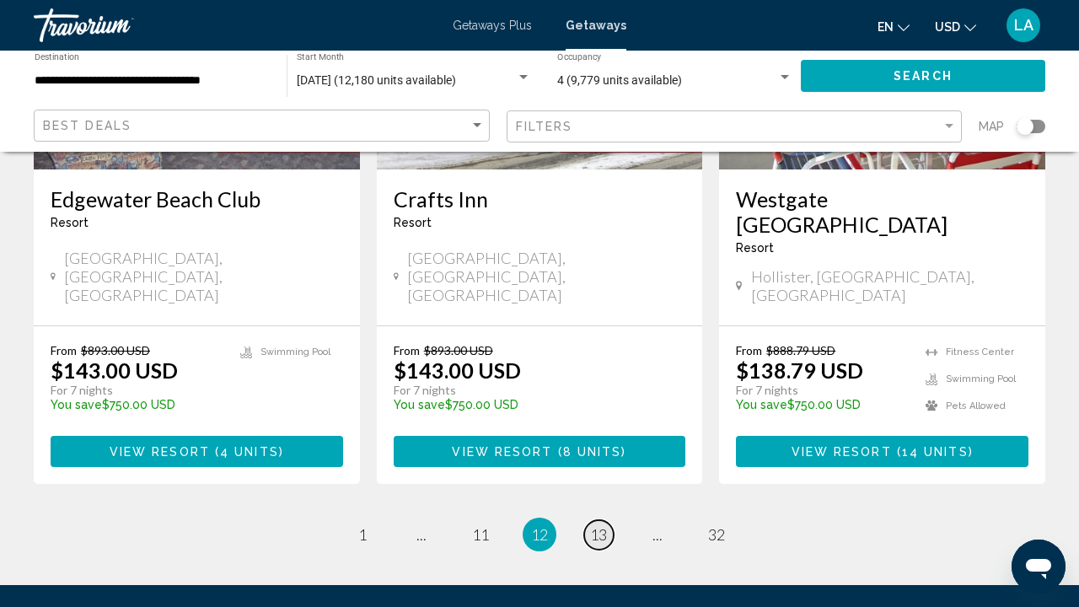
click at [594, 520] on link "page 13" at bounding box center [598, 534] width 29 height 29
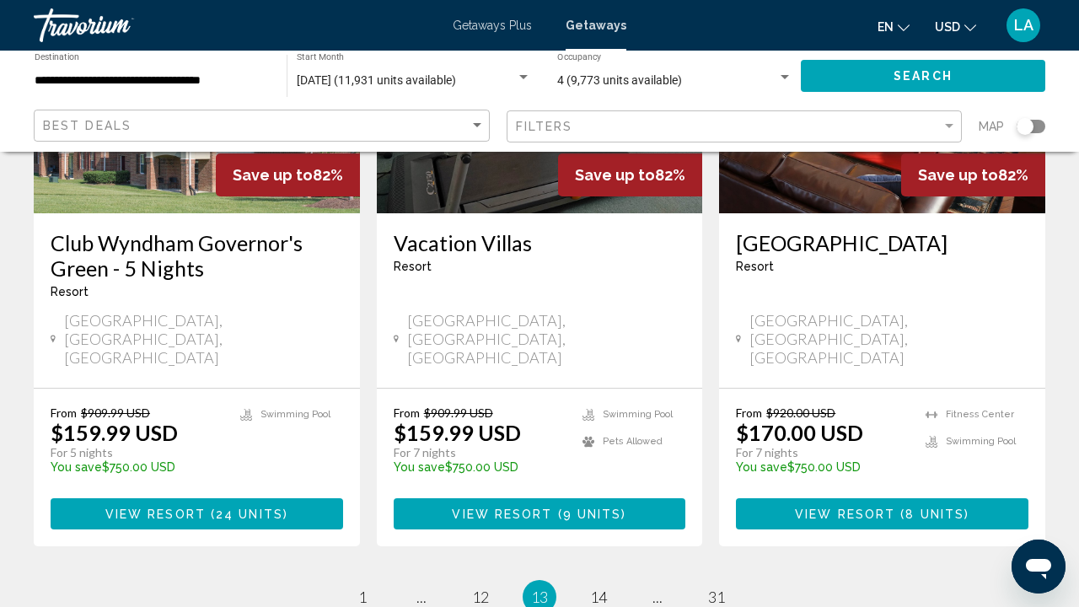
scroll to position [2249, 0]
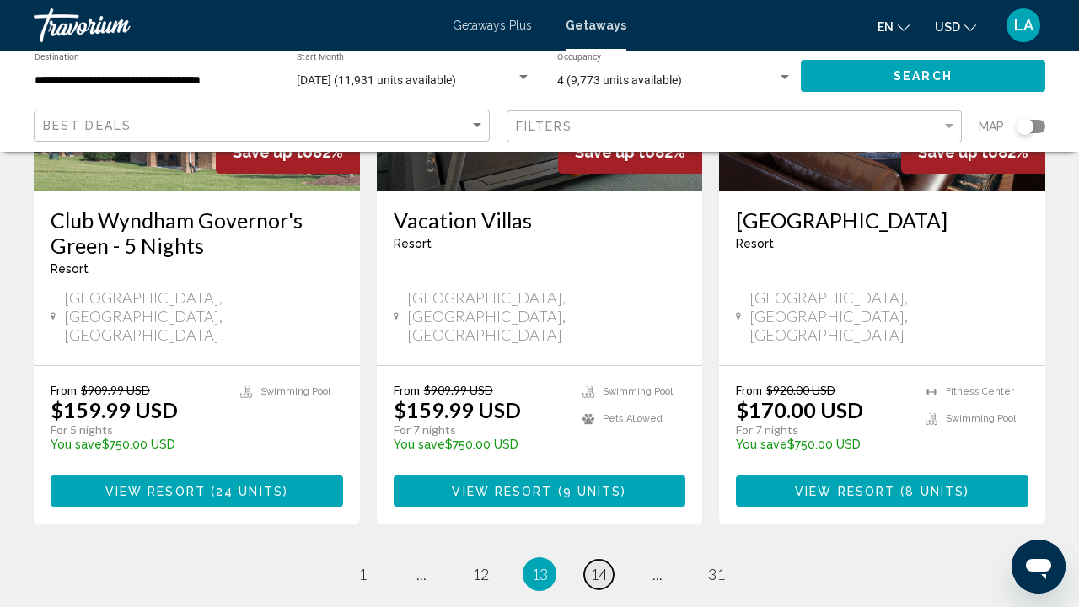
click at [597, 565] on span "14" at bounding box center [598, 574] width 17 height 19
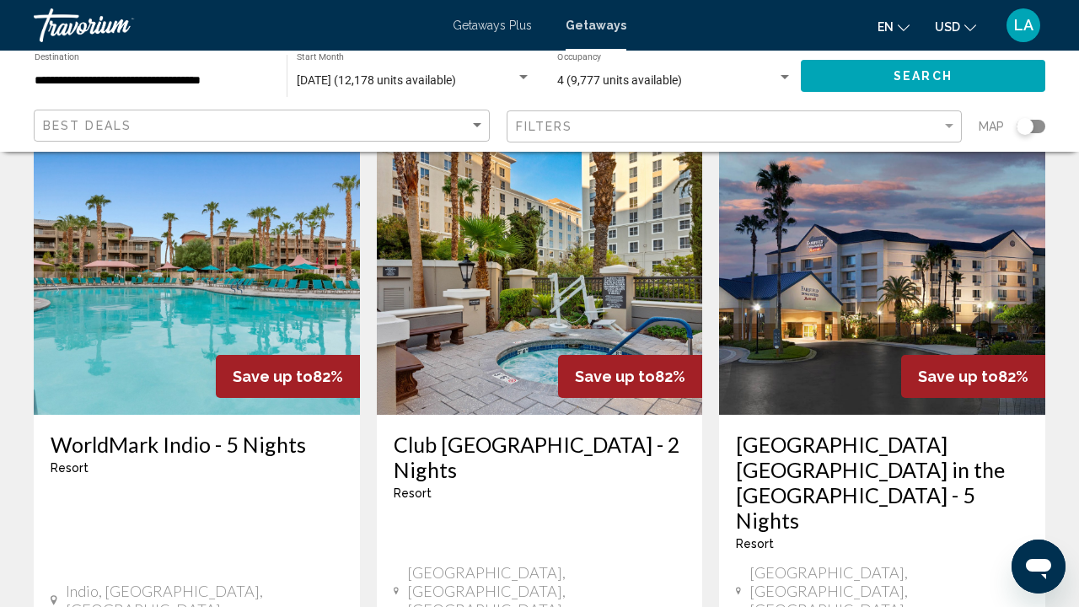
scroll to position [1344, 0]
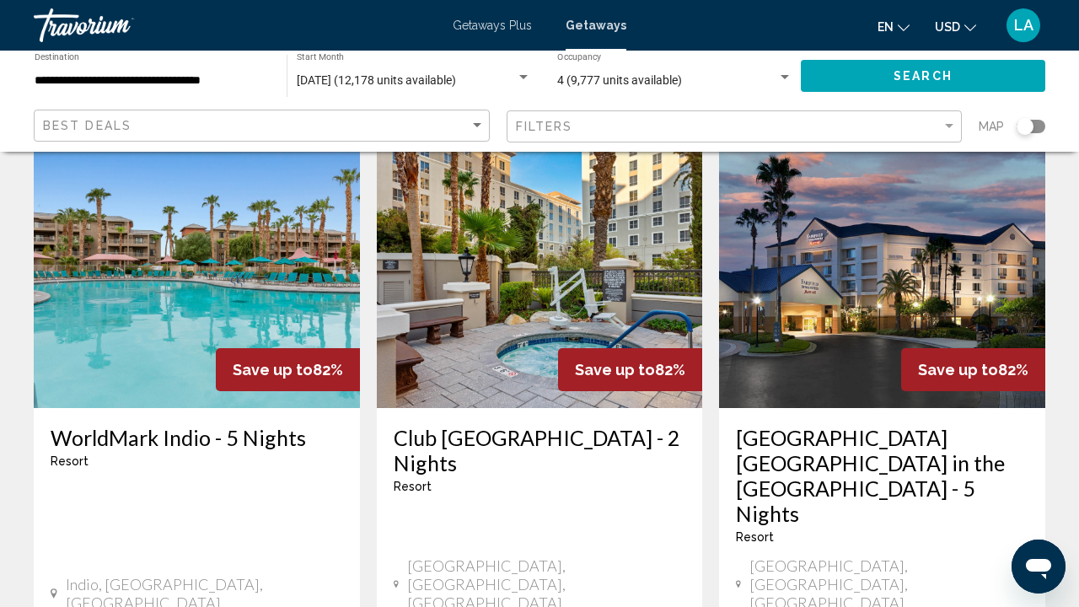
click at [228, 425] on h3 "WorldMark Indio - 5 Nights" at bounding box center [197, 437] width 292 height 25
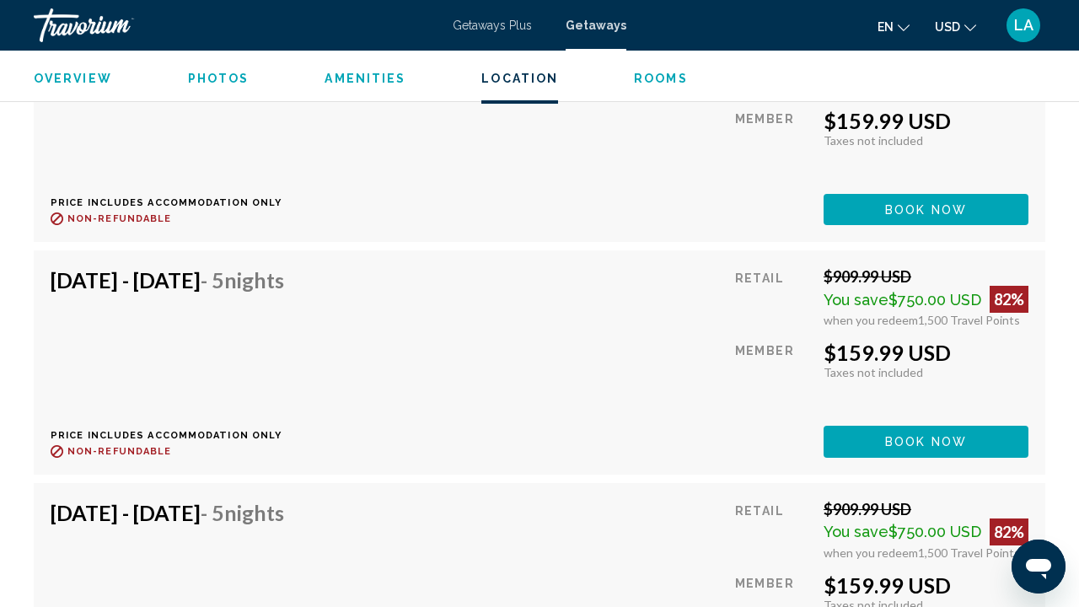
scroll to position [4372, 0]
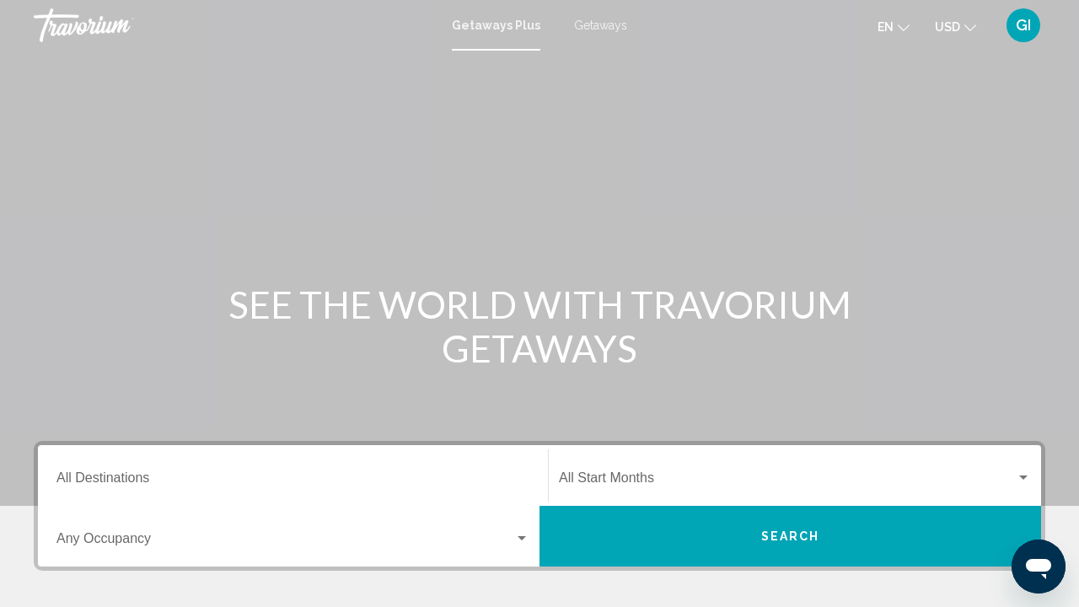
click at [615, 24] on span "Getaways" at bounding box center [600, 25] width 53 height 13
click at [201, 476] on input "Destination All Destinations" at bounding box center [292, 481] width 473 height 15
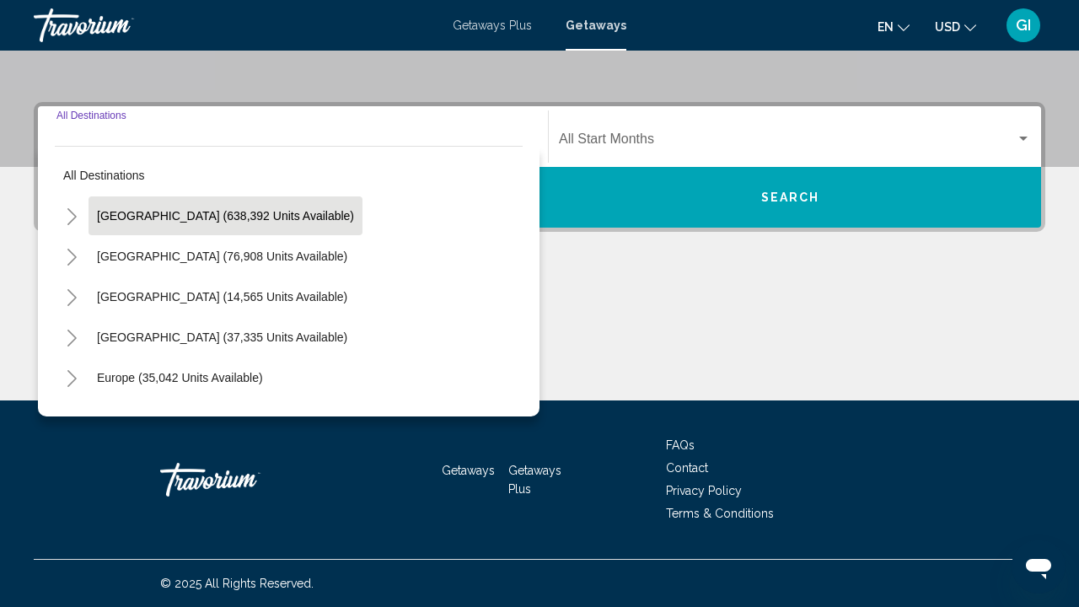
click at [142, 219] on span "[GEOGRAPHIC_DATA] (638,392 units available)" at bounding box center [225, 215] width 257 height 13
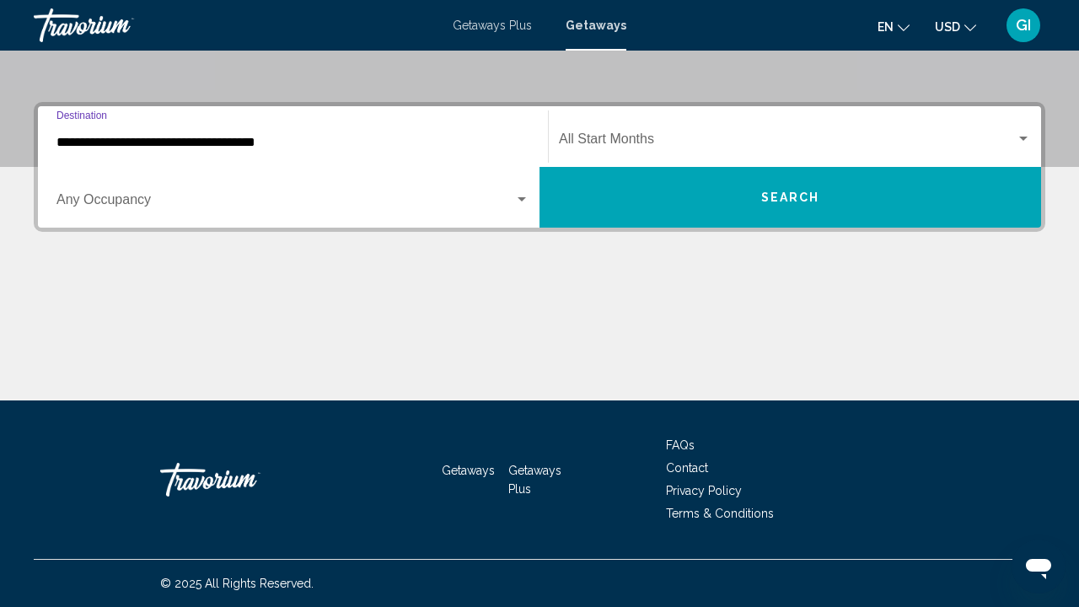
click at [142, 213] on div "Occupancy Any Occupancy" at bounding box center [292, 197] width 473 height 53
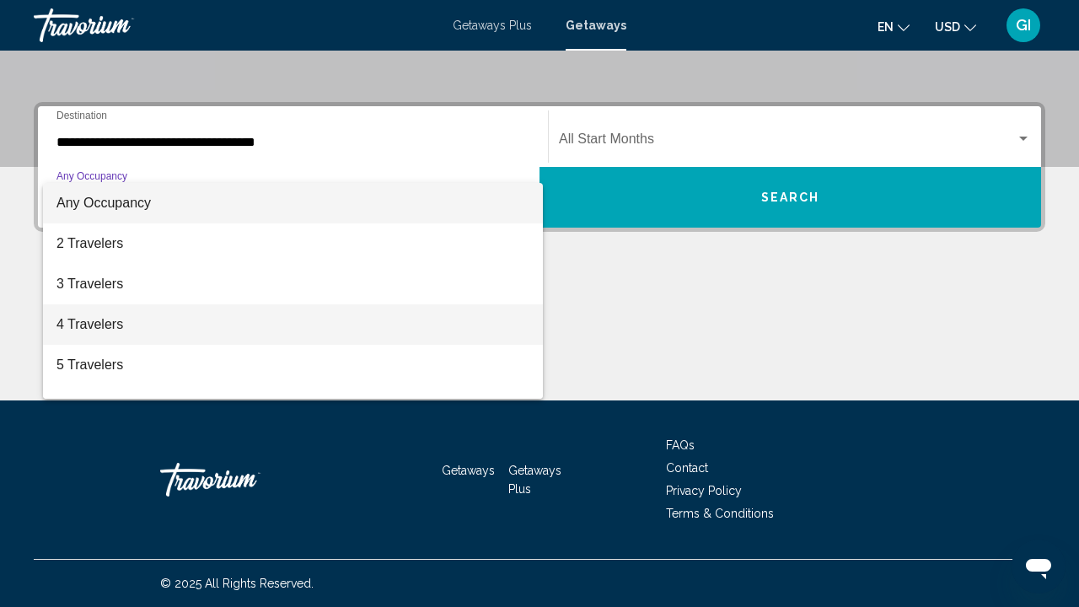
click at [110, 329] on span "4 Travelers" at bounding box center [292, 324] width 473 height 40
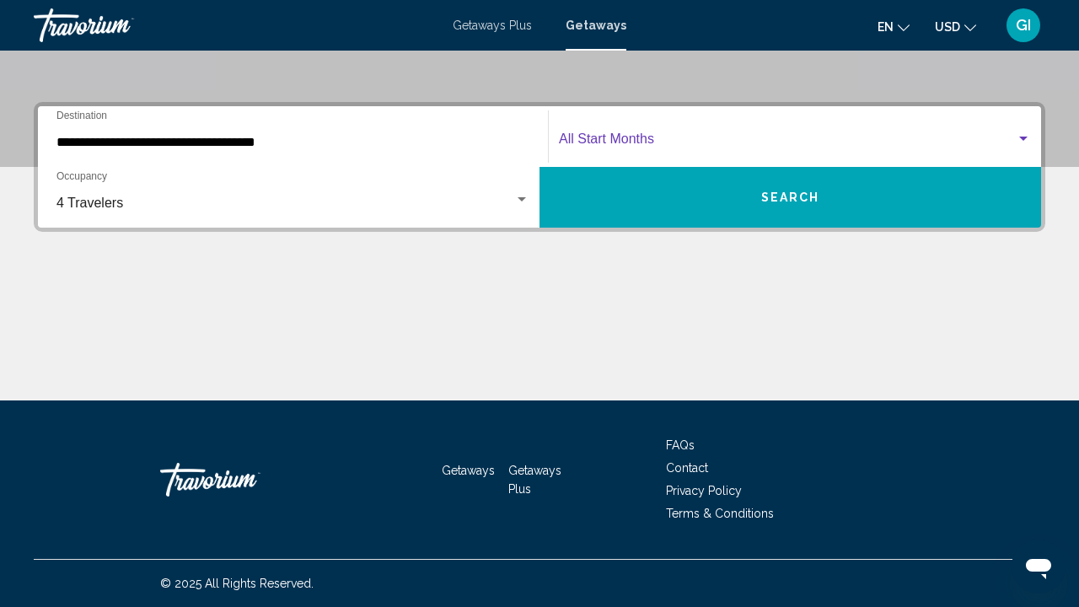
click at [656, 142] on span "Search widget" at bounding box center [787, 142] width 457 height 15
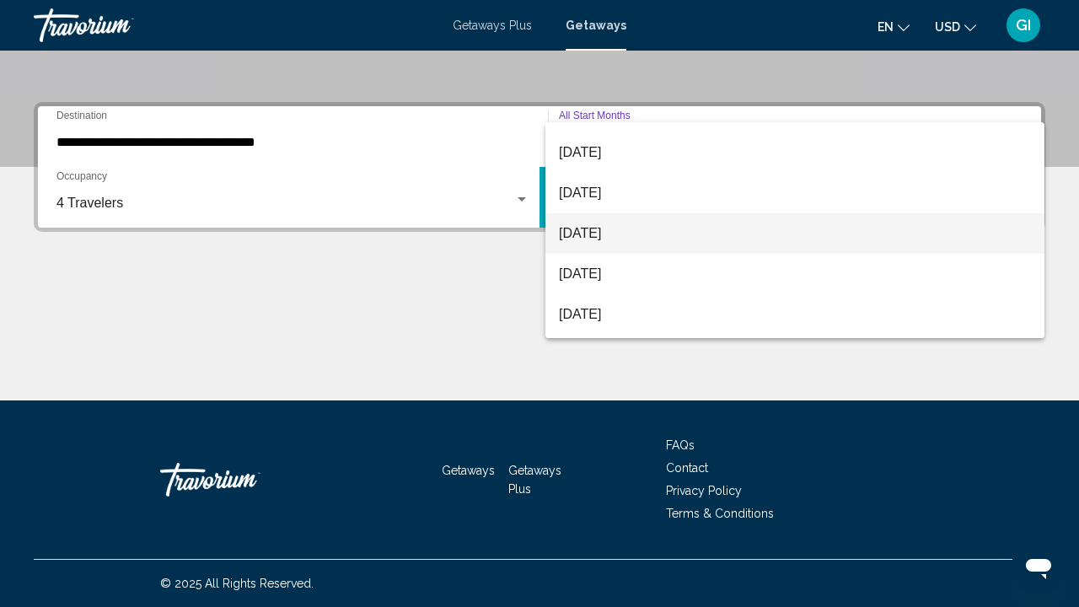
scroll to position [287, 0]
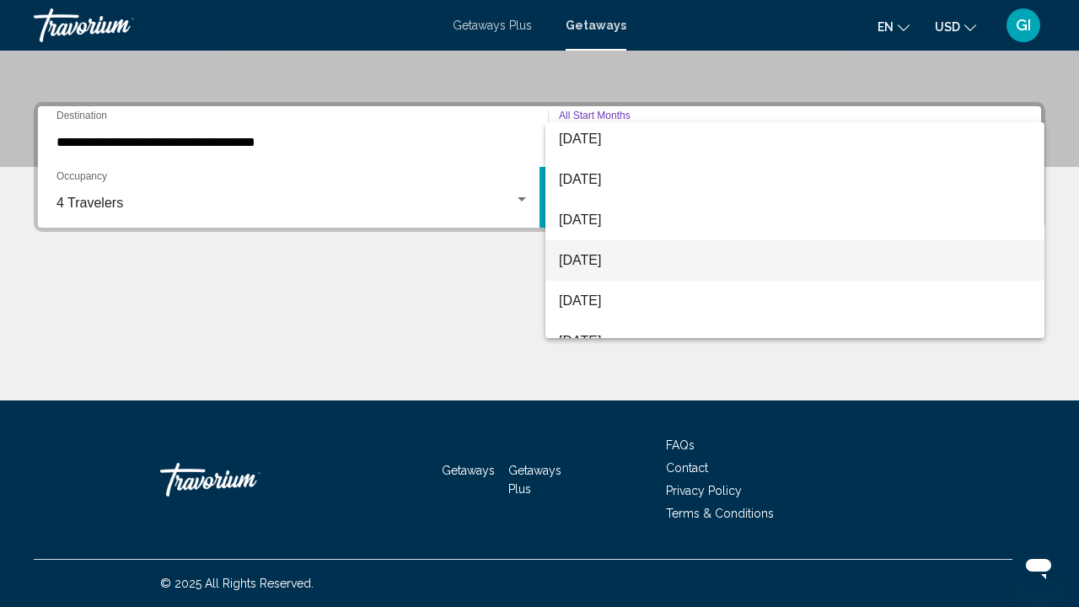
click at [643, 255] on span "[DATE]" at bounding box center [795, 260] width 472 height 40
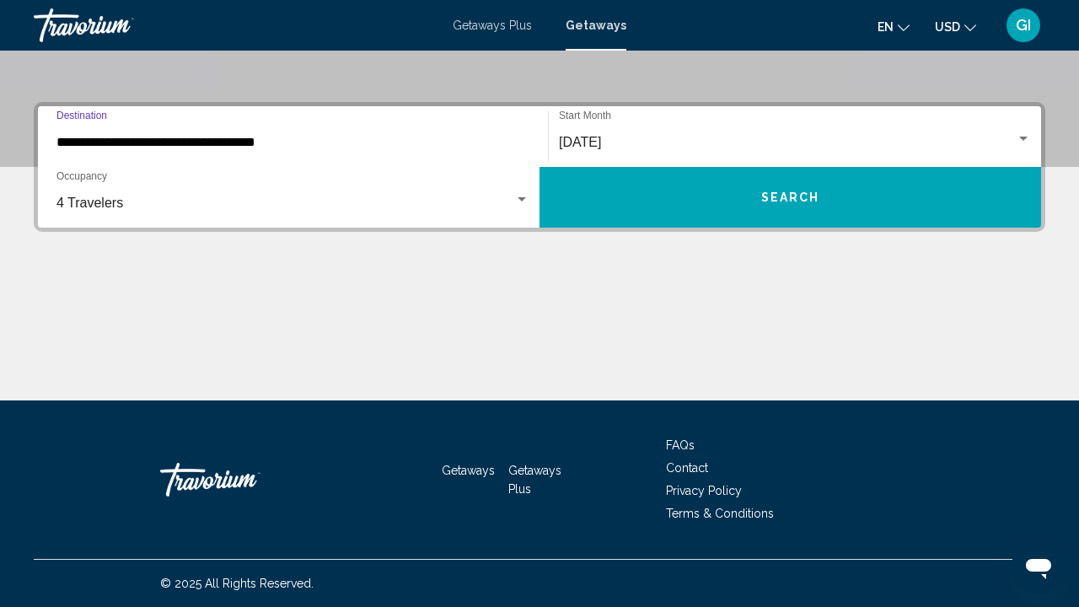
click at [326, 147] on input "**********" at bounding box center [292, 142] width 473 height 15
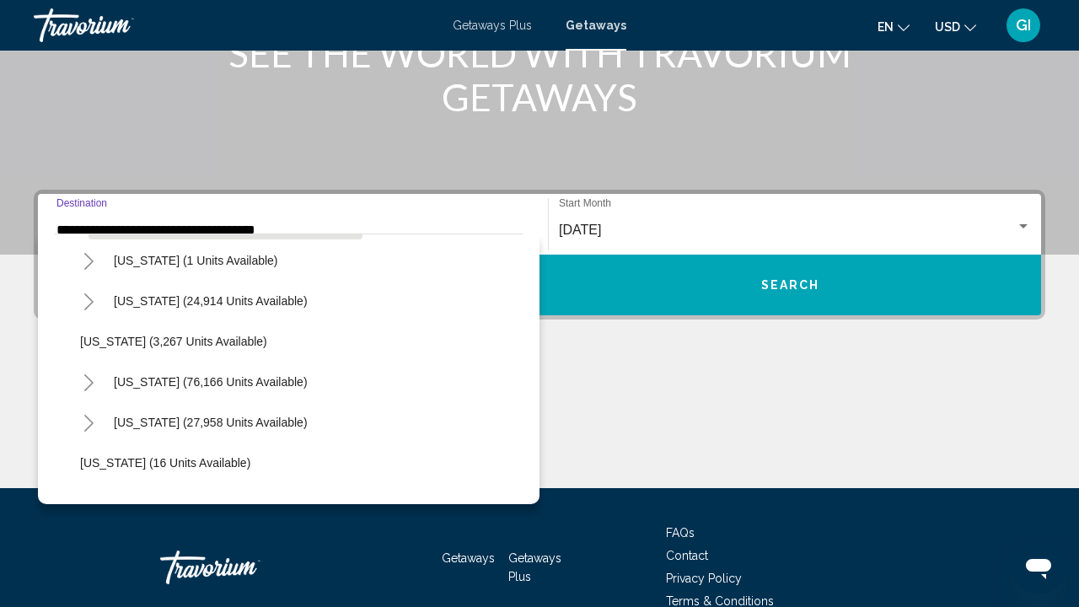
scroll to position [90, 0]
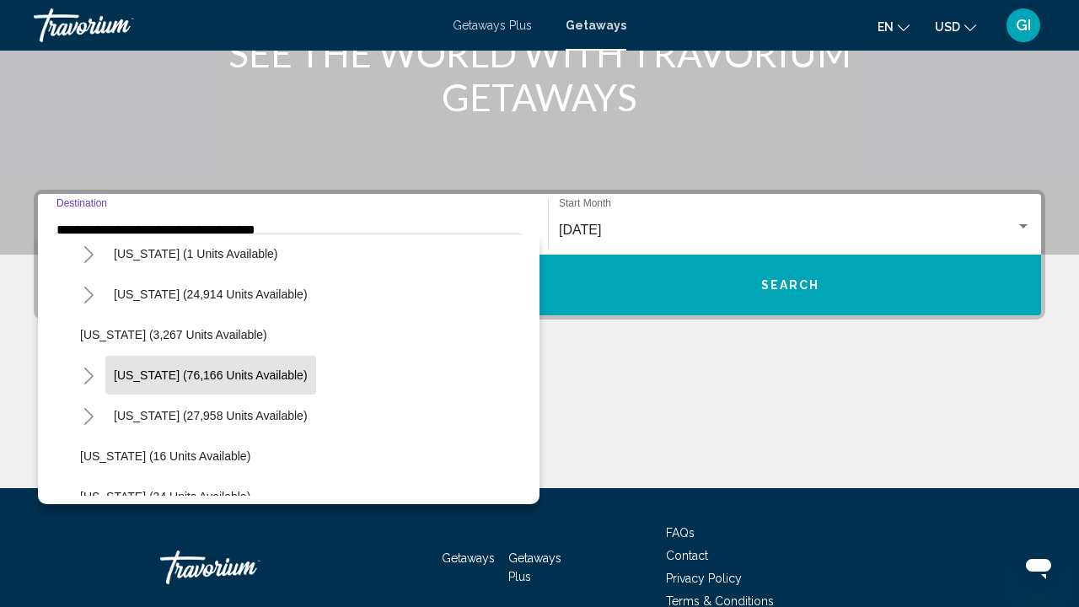
click at [131, 376] on span "[US_STATE] (76,166 units available)" at bounding box center [211, 374] width 194 height 13
type input "**********"
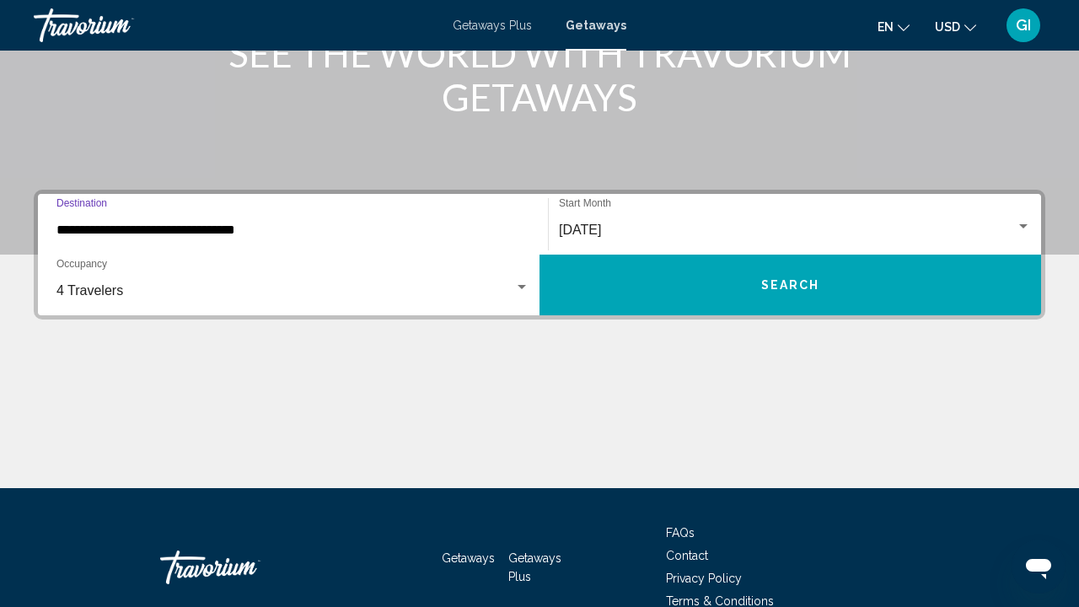
scroll to position [339, 0]
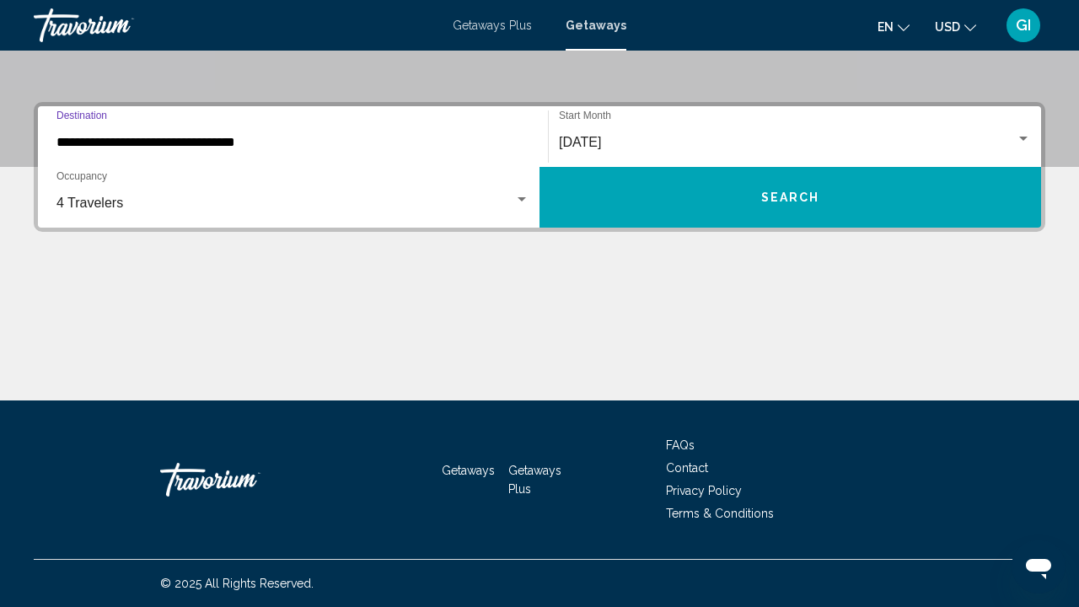
click at [703, 184] on button "Search" at bounding box center [789, 197] width 501 height 61
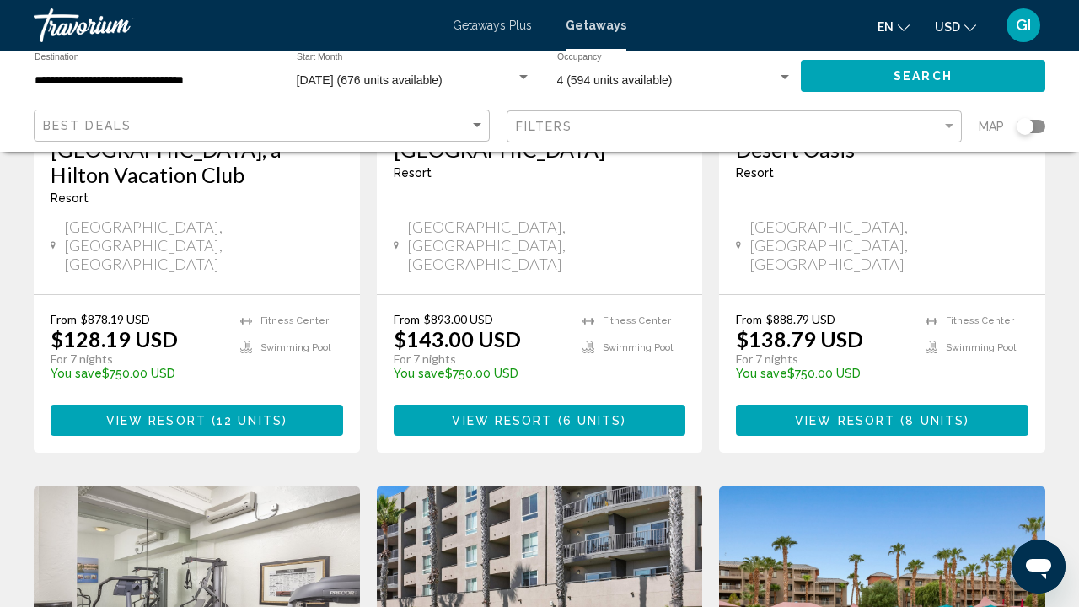
scroll to position [2059, 0]
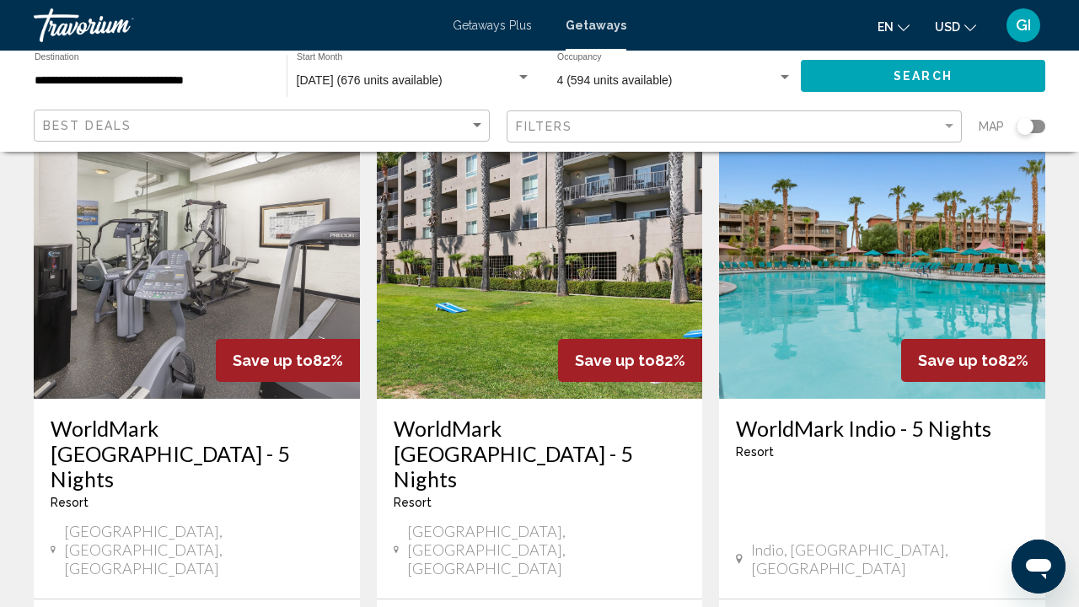
click at [818, 416] on h3 "WorldMark Indio - 5 Nights" at bounding box center [882, 428] width 292 height 25
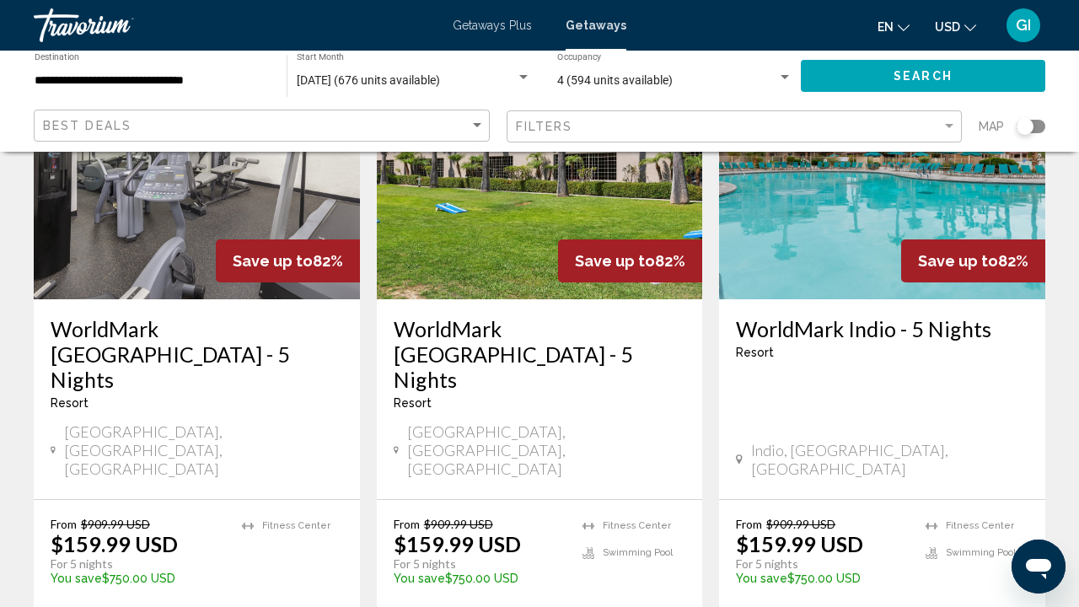
scroll to position [2201, 0]
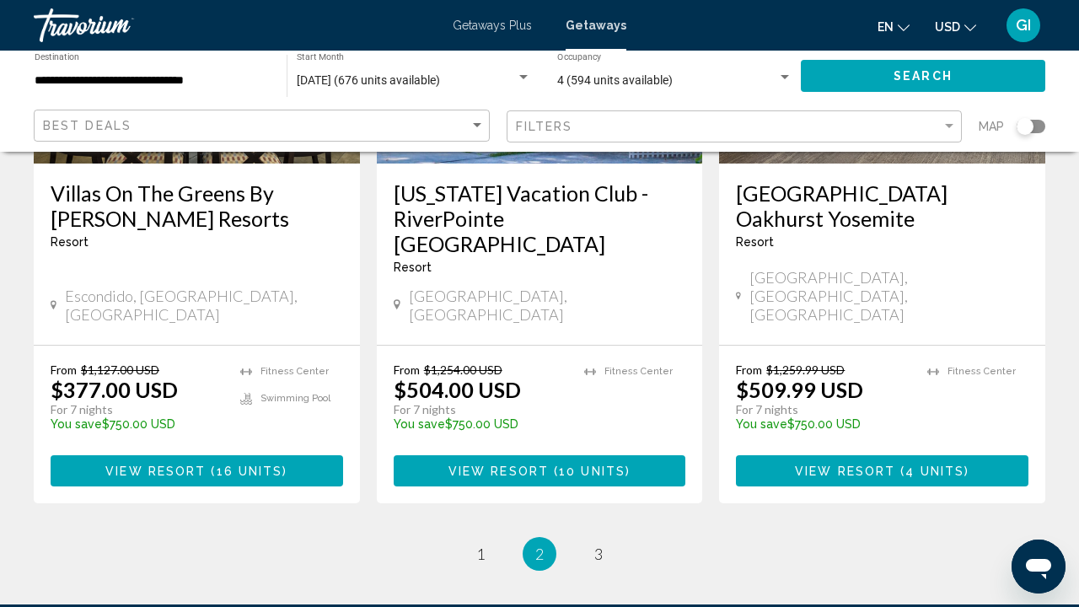
scroll to position [2319, 0]
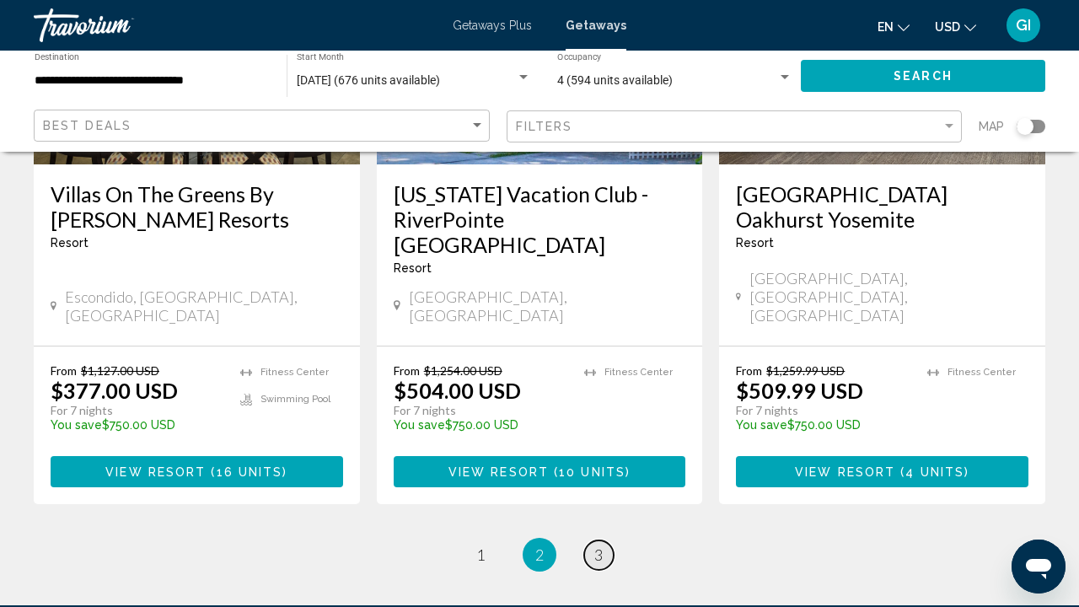
click at [603, 540] on link "page 3" at bounding box center [598, 554] width 29 height 29
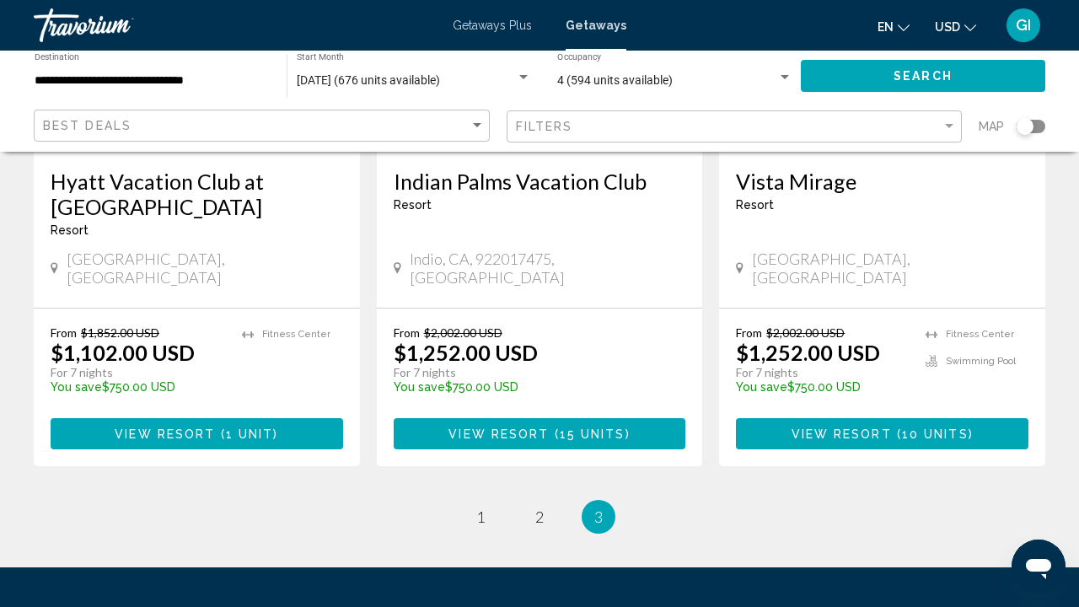
scroll to position [1694, 0]
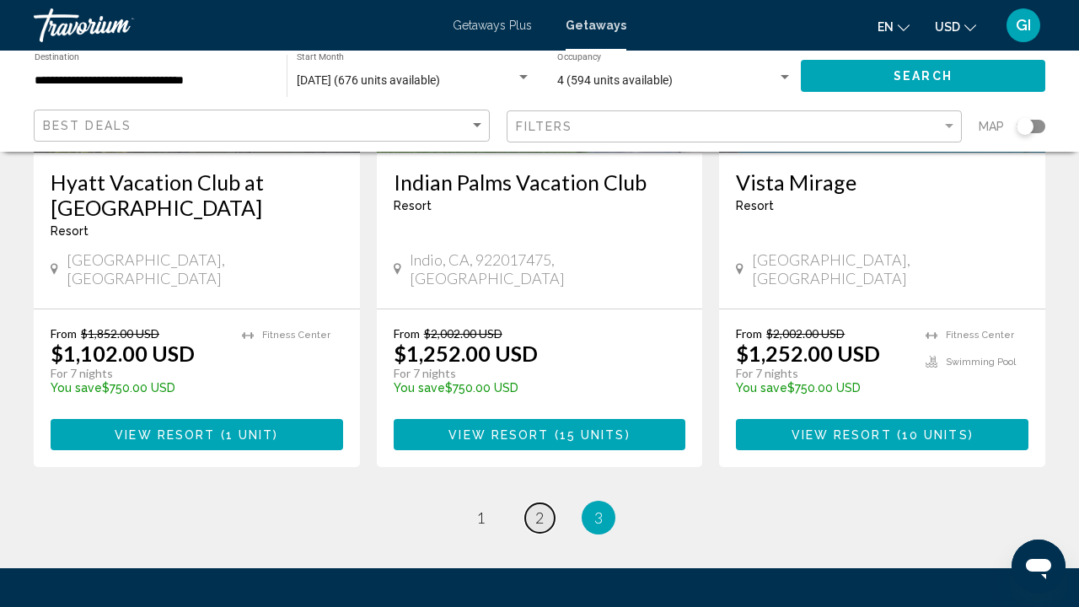
click at [537, 508] on span "2" at bounding box center [539, 517] width 8 height 19
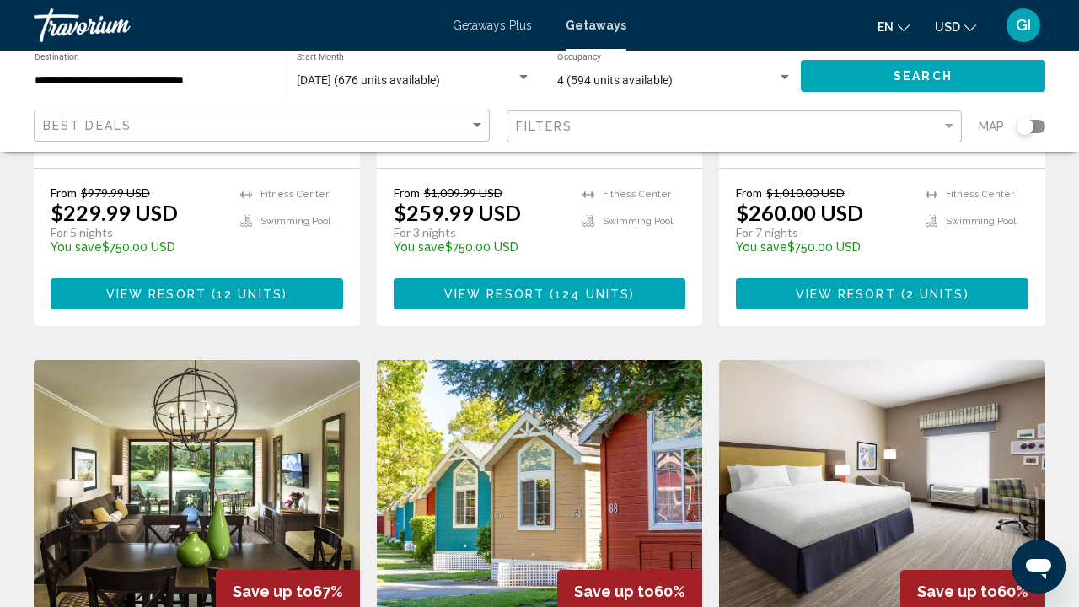
scroll to position [2172, 0]
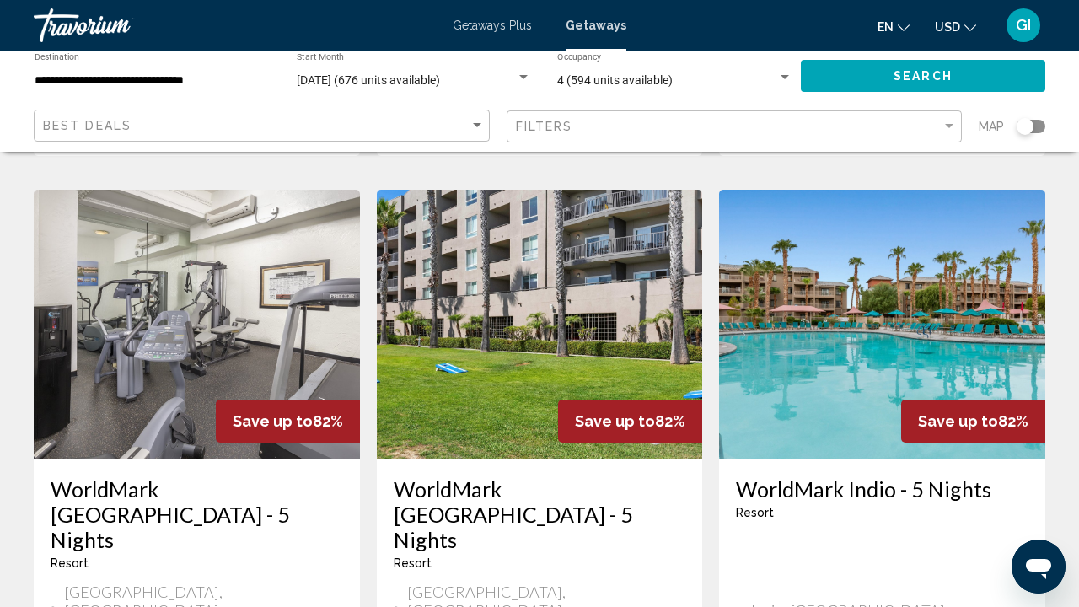
scroll to position [1989, 0]
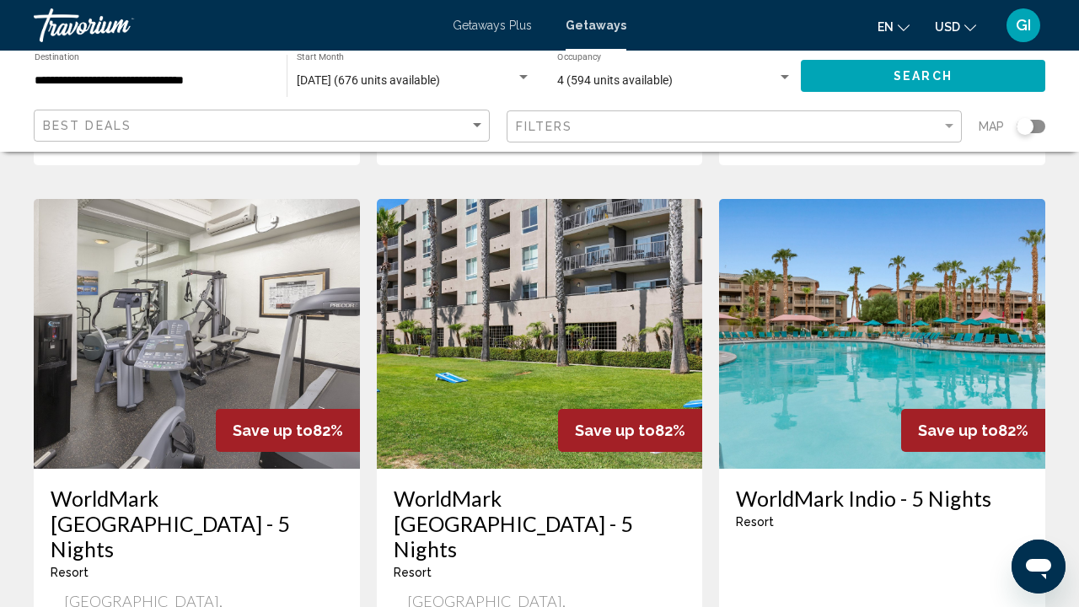
click at [869, 485] on h3 "WorldMark Indio - 5 Nights" at bounding box center [882, 497] width 292 height 25
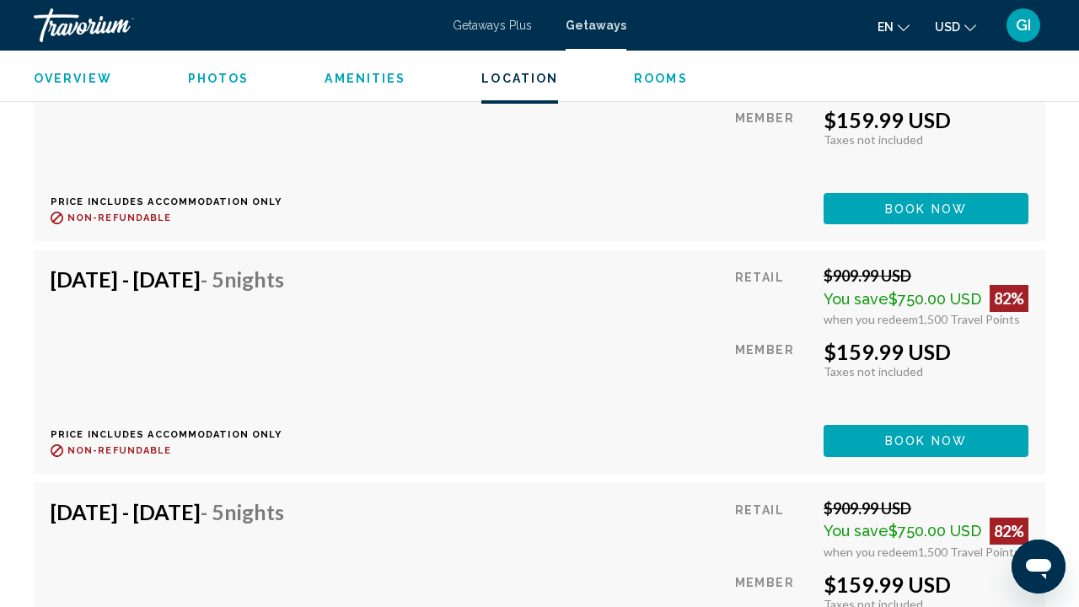
scroll to position [4375, 0]
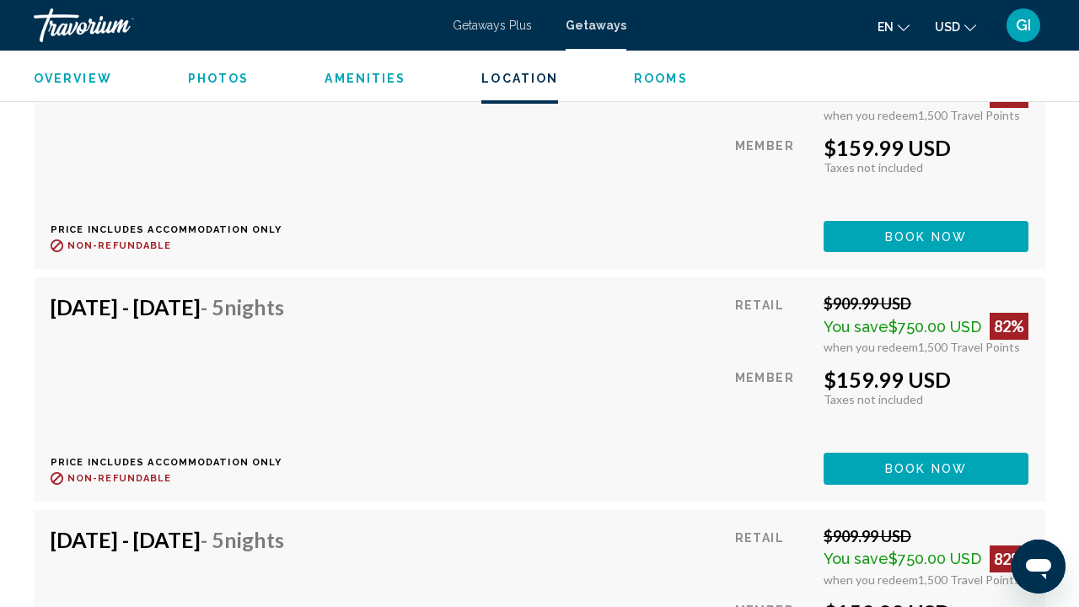
click at [249, 294] on h4 "[DATE] - [DATE] - 5 Nights" at bounding box center [167, 306] width 233 height 25
click at [156, 457] on p "Price includes accommodation only" at bounding box center [174, 462] width 246 height 11
